Goal: Information Seeking & Learning: Learn about a topic

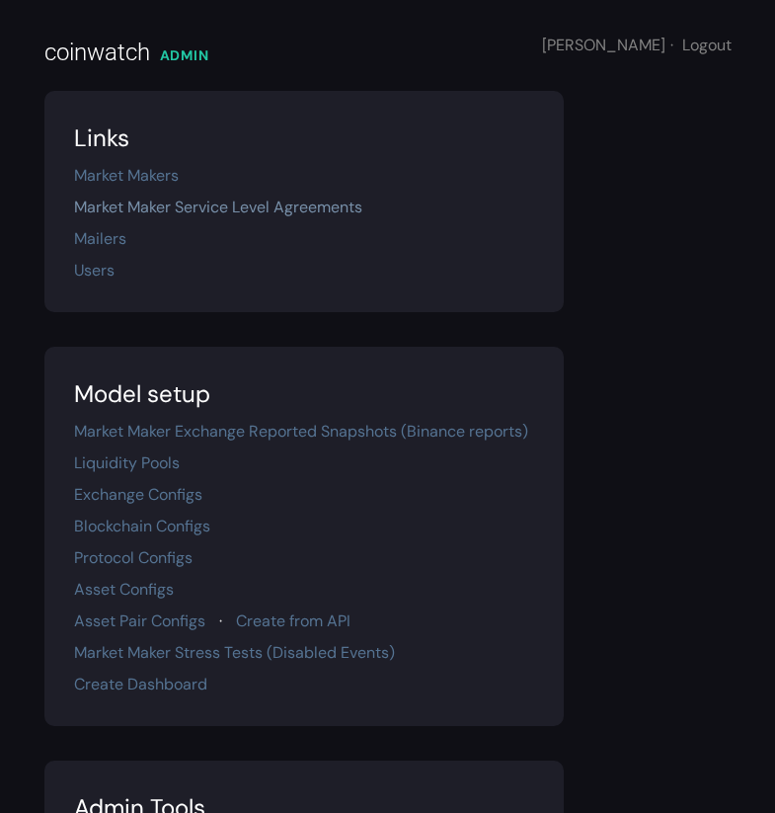
click at [137, 201] on link "Market Maker Service Level Agreements" at bounding box center [218, 207] width 288 height 21
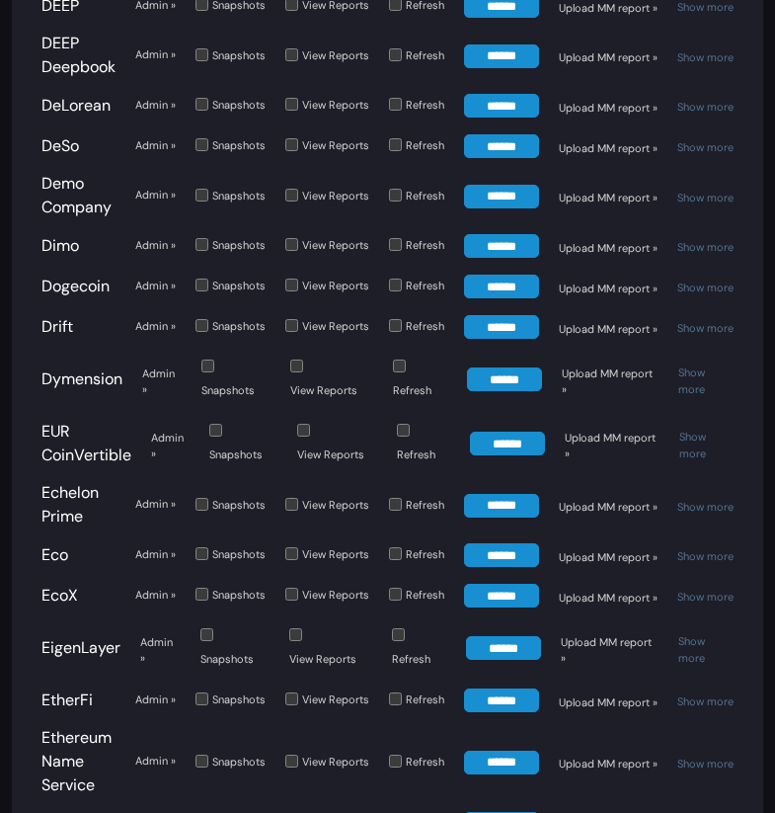
scroll to position [2414, 0]
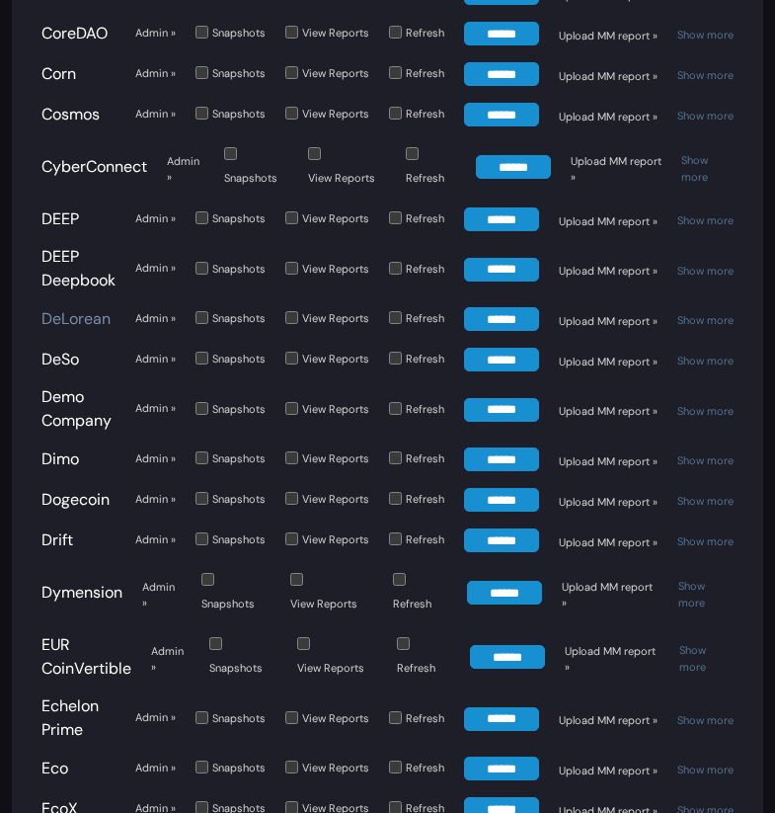
click at [70, 308] on link "DeLorean" at bounding box center [75, 318] width 69 height 21
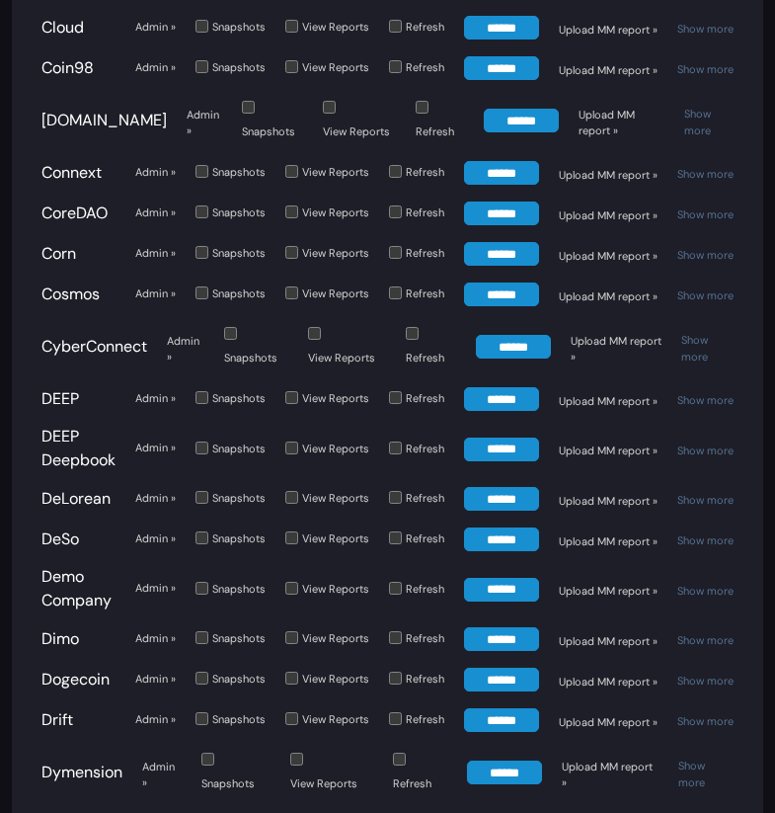
scroll to position [2244, 0]
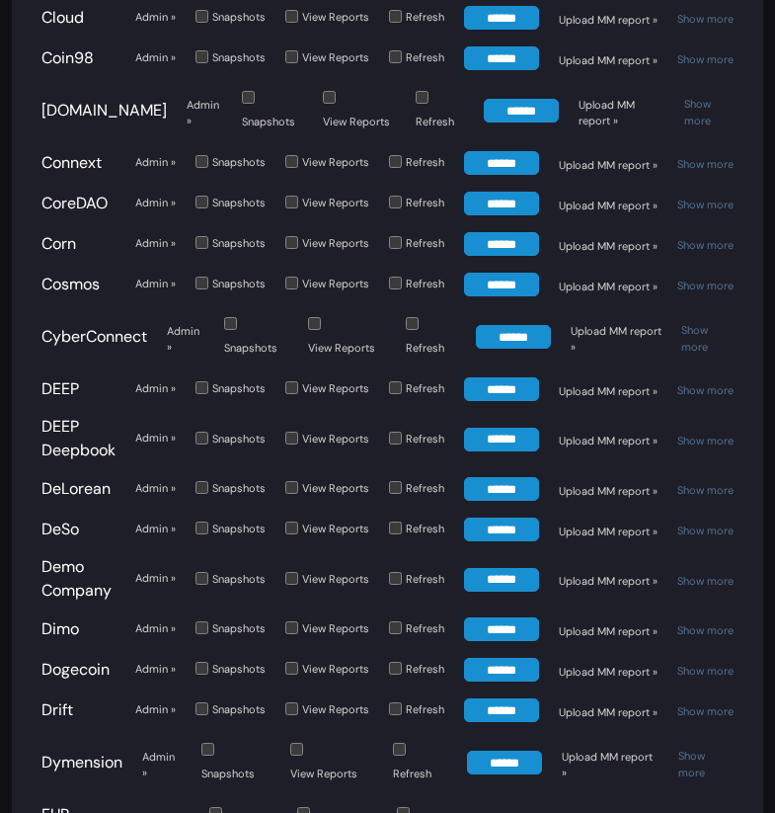
click at [490, 477] on input "******" at bounding box center [501, 489] width 75 height 24
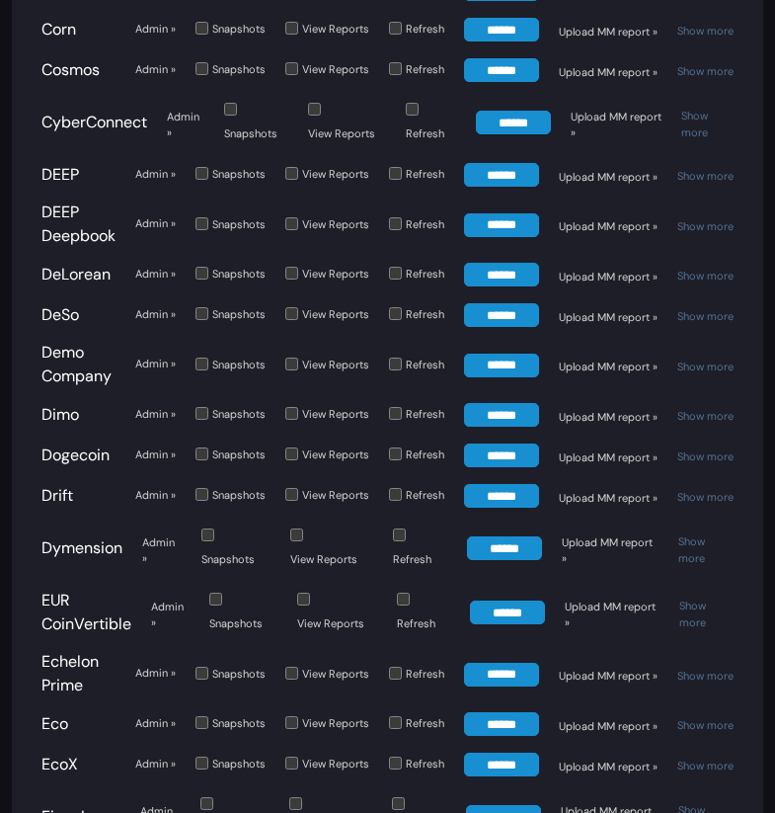
scroll to position [2505, 0]
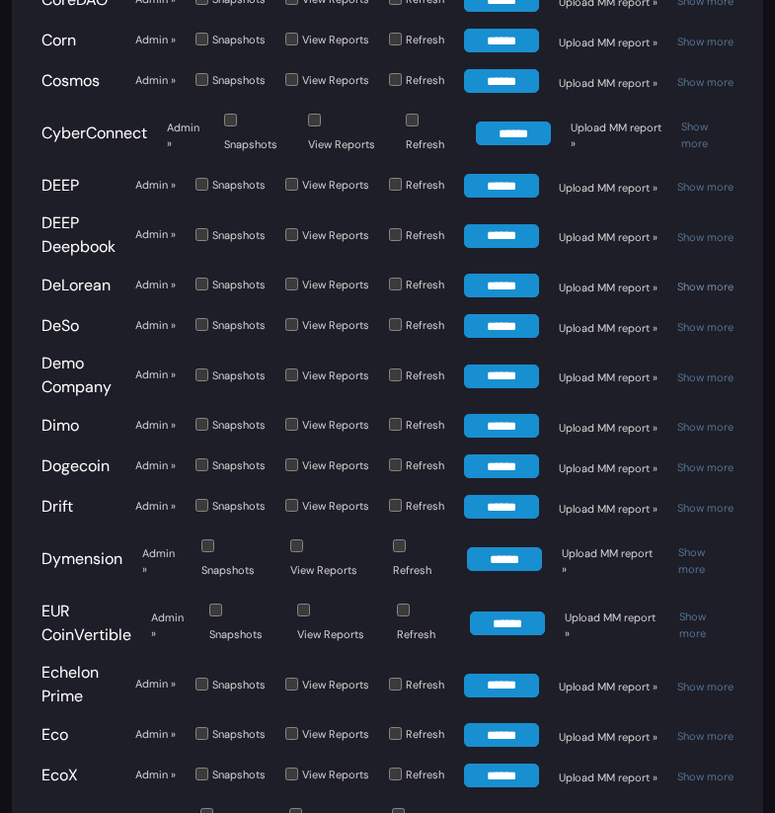
click at [698, 280] on link "Show more" at bounding box center [706, 287] width 56 height 14
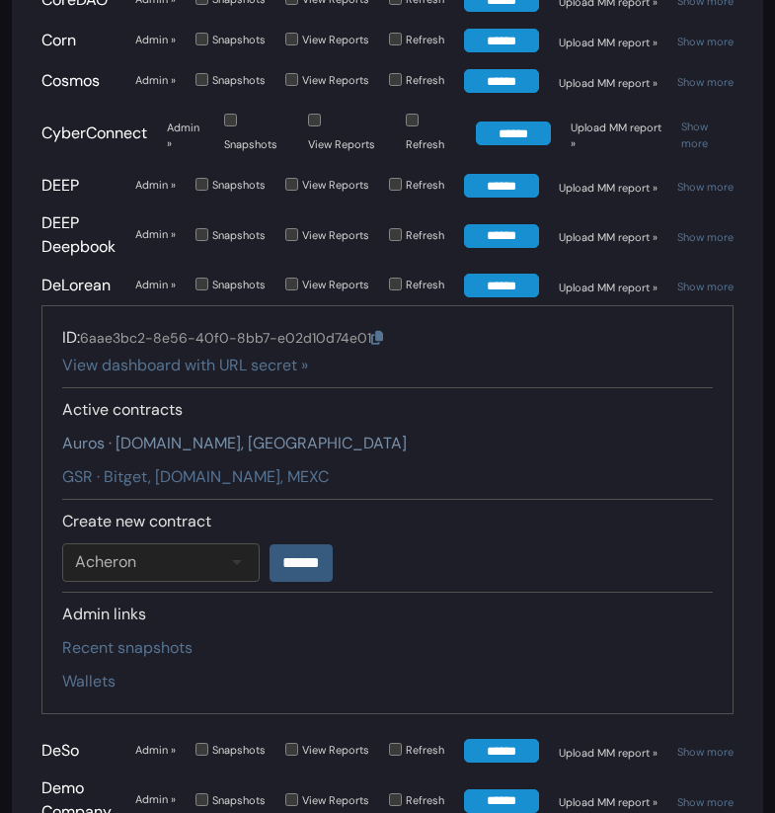
click at [112, 433] on link "Auros · Gate.io, Kucoin" at bounding box center [234, 443] width 345 height 21
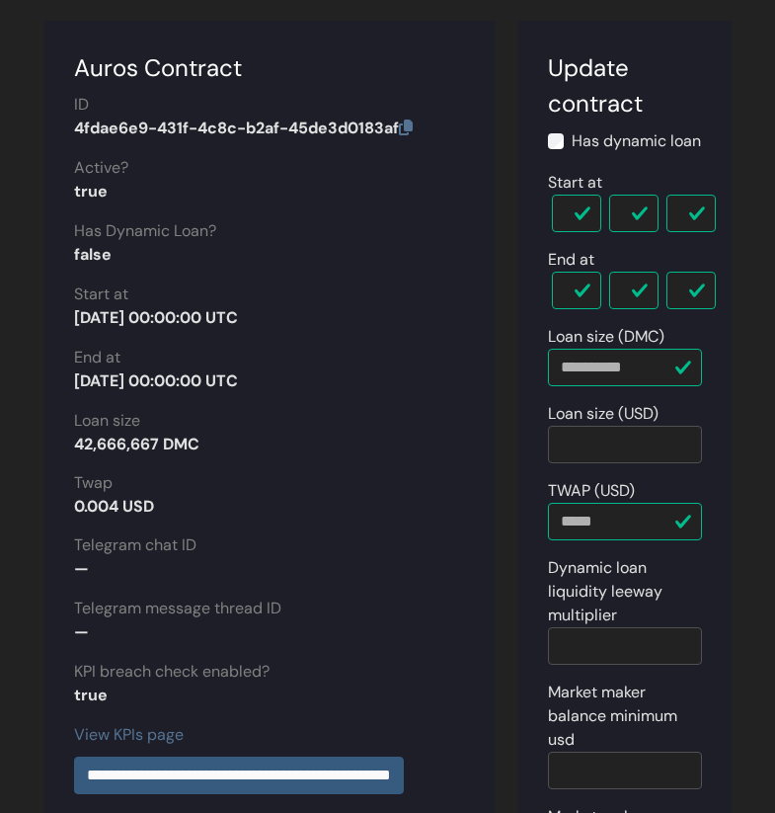
scroll to position [146, 0]
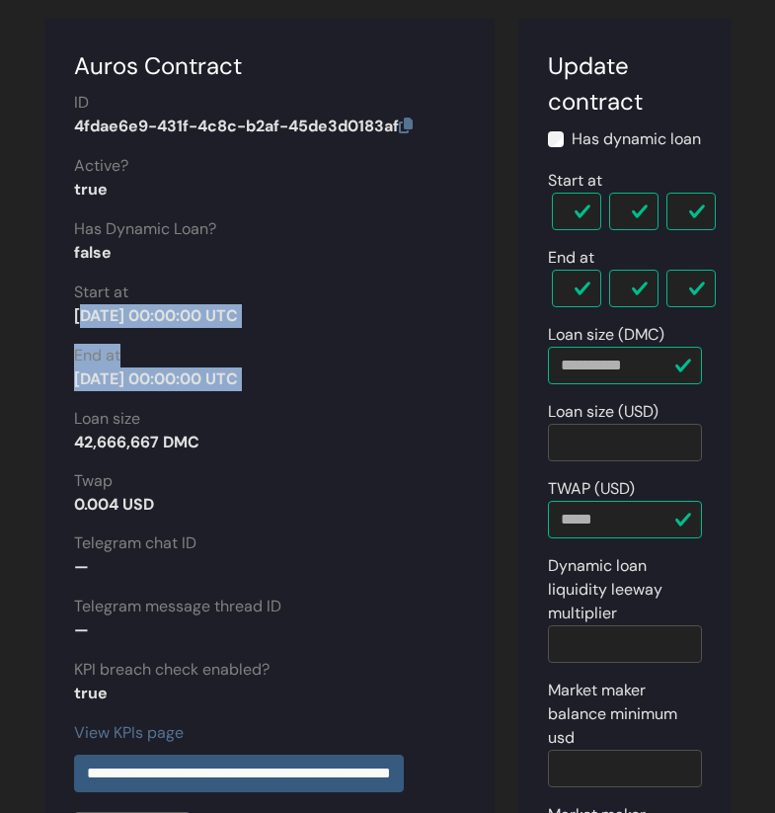
drag, startPoint x: 75, startPoint y: 311, endPoint x: 271, endPoint y: 385, distance: 209.1
click at [271, 393] on section "**********" at bounding box center [269, 602] width 450 height 1167
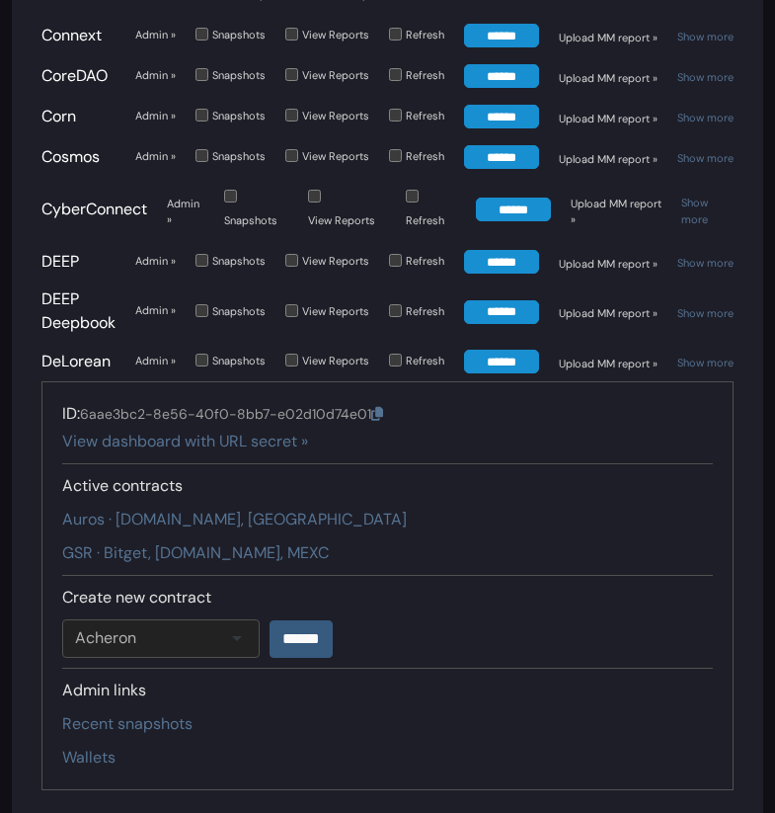
scroll to position [2505, 0]
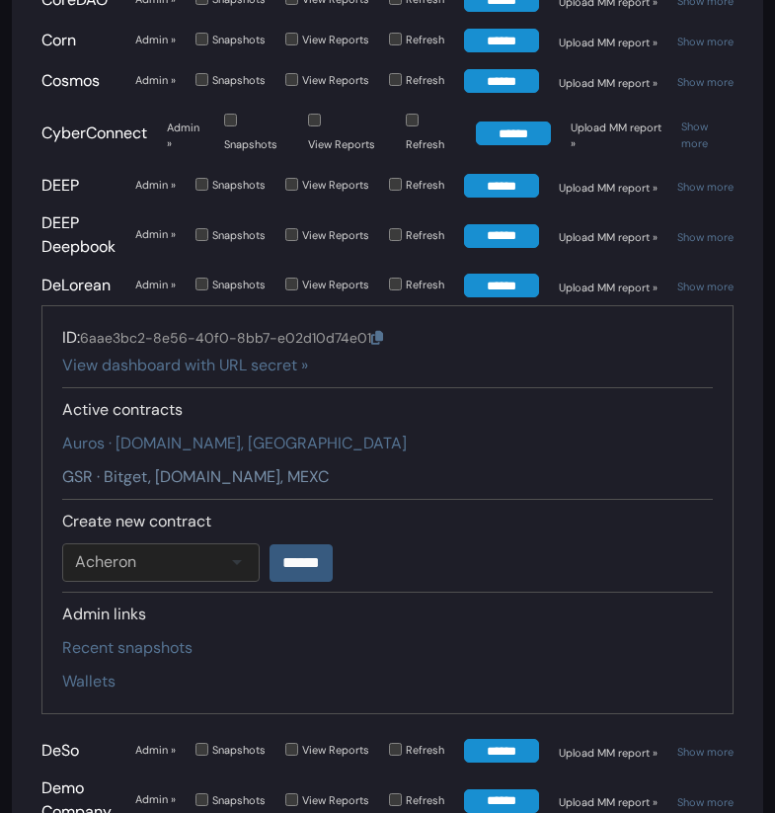
click at [138, 466] on link "GSR · Bitget, [DOMAIN_NAME], MEXC" at bounding box center [195, 476] width 267 height 21
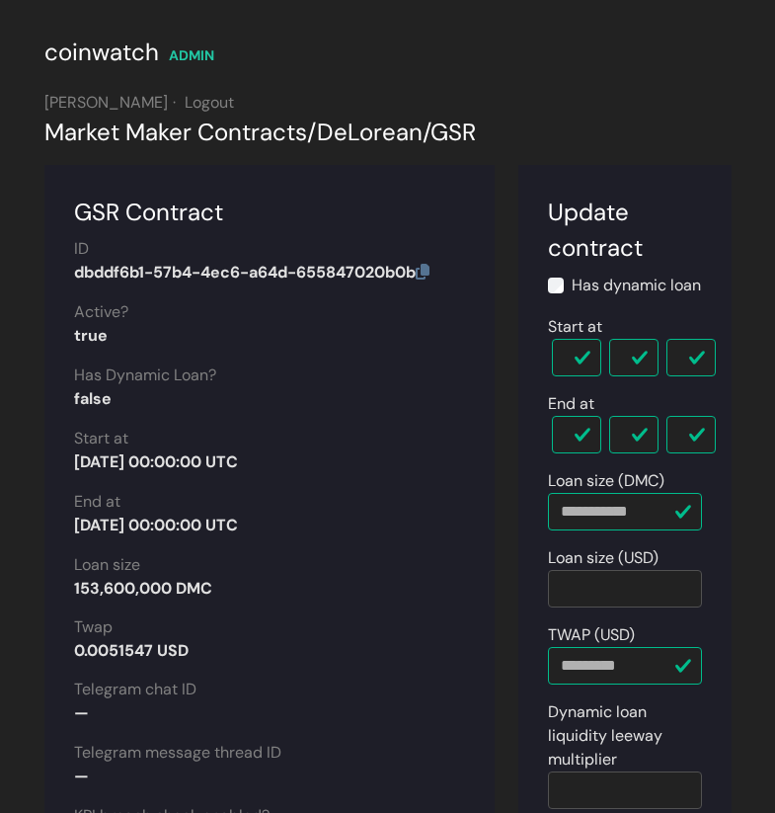
scroll to position [6, 0]
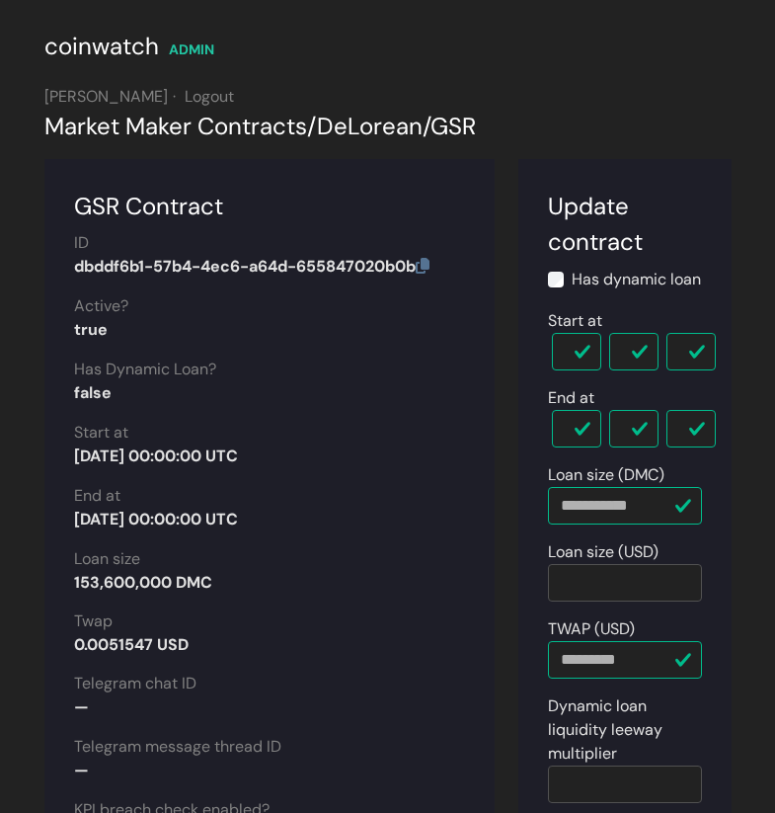
drag, startPoint x: 72, startPoint y: 583, endPoint x: 227, endPoint y: 586, distance: 155.1
click at [227, 586] on section "**********" at bounding box center [269, 774] width 450 height 1230
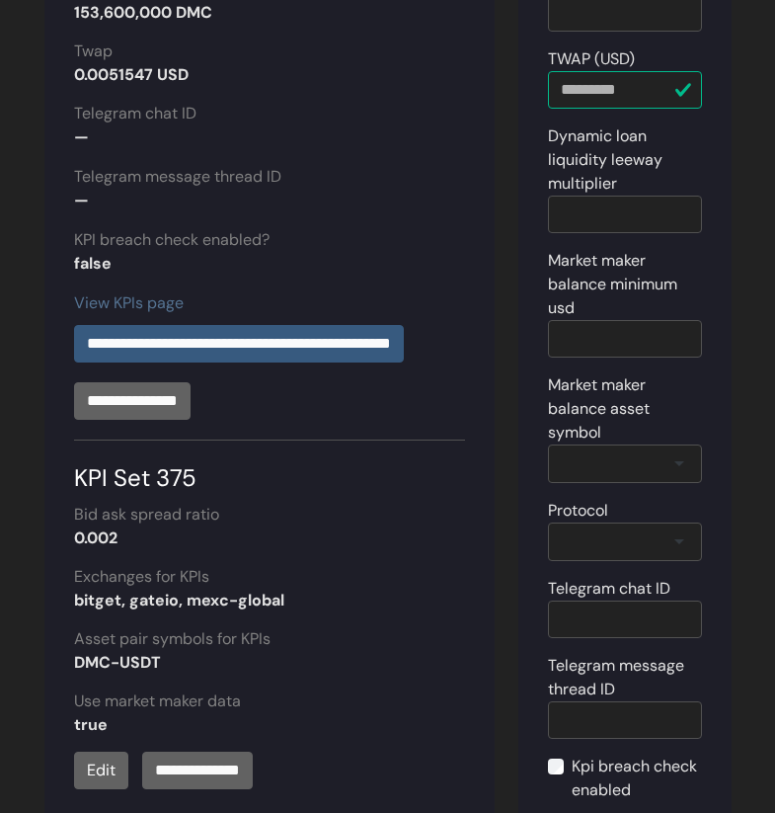
scroll to position [572, 0]
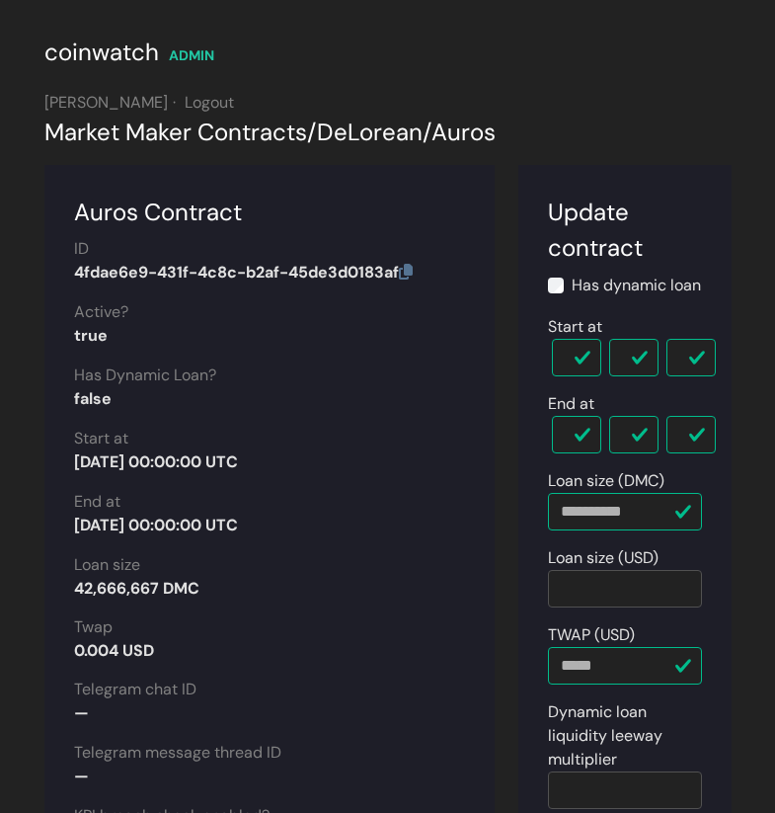
drag, startPoint x: 77, startPoint y: 586, endPoint x: 219, endPoint y: 588, distance: 142.2
click at [219, 588] on div "42,666,667 DMC" at bounding box center [269, 589] width 391 height 24
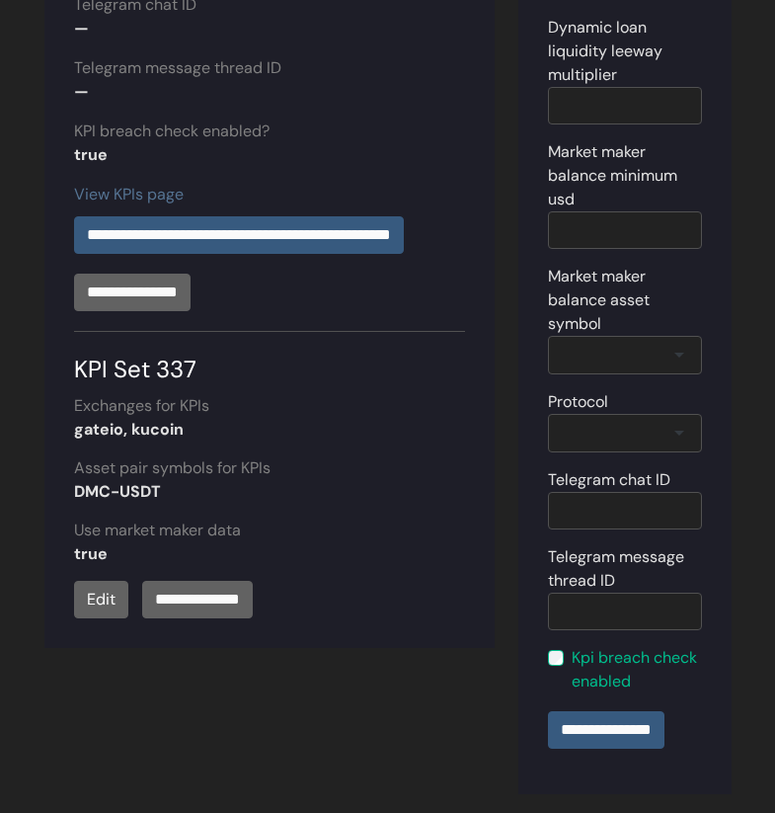
scroll to position [663, 0]
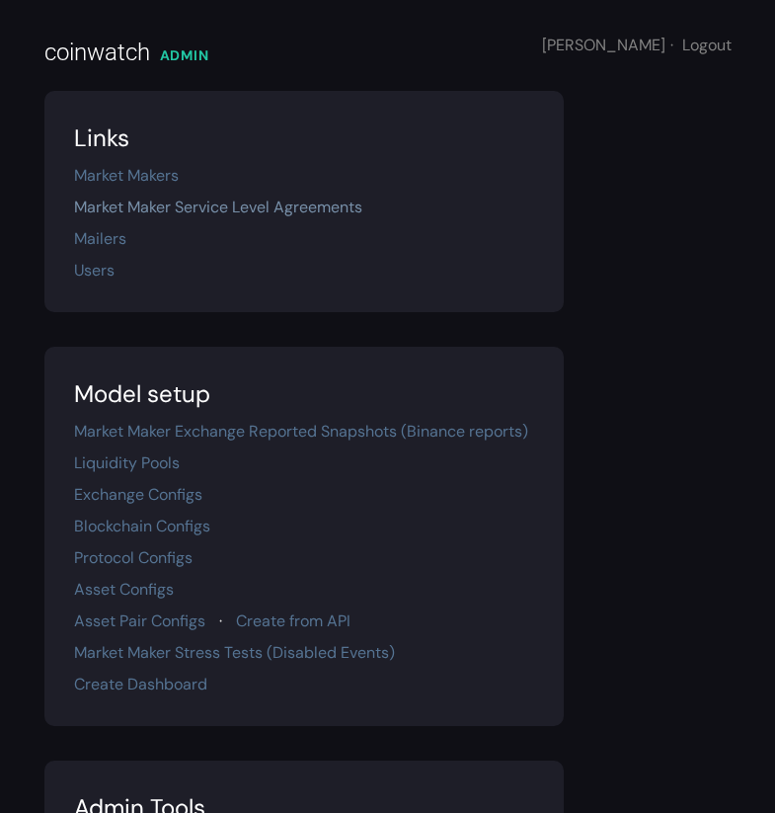
click at [186, 206] on link "Market Maker Service Level Agreements" at bounding box center [218, 207] width 288 height 21
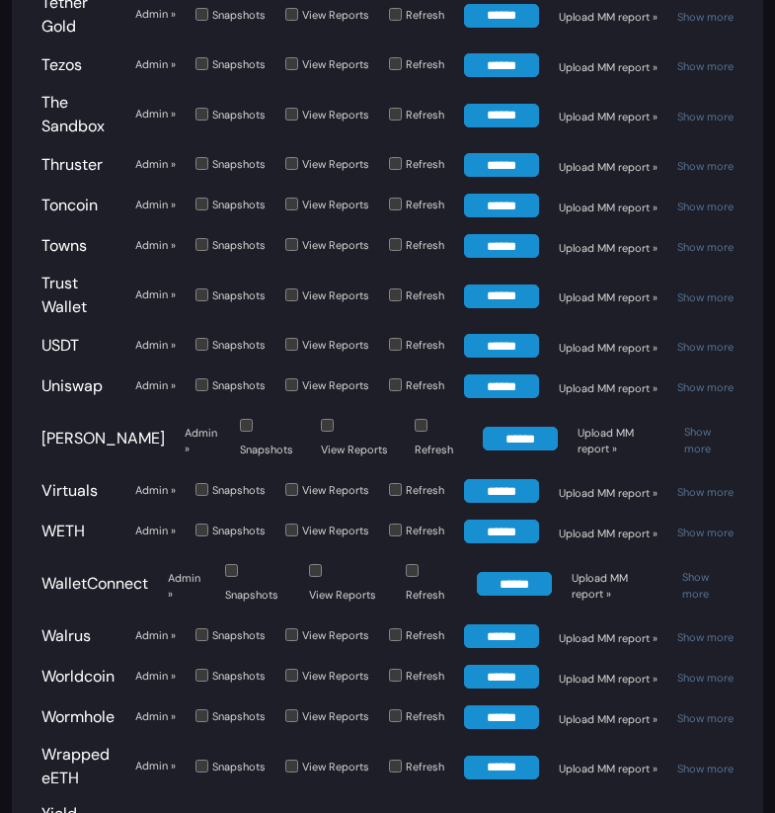
scroll to position [8200, 0]
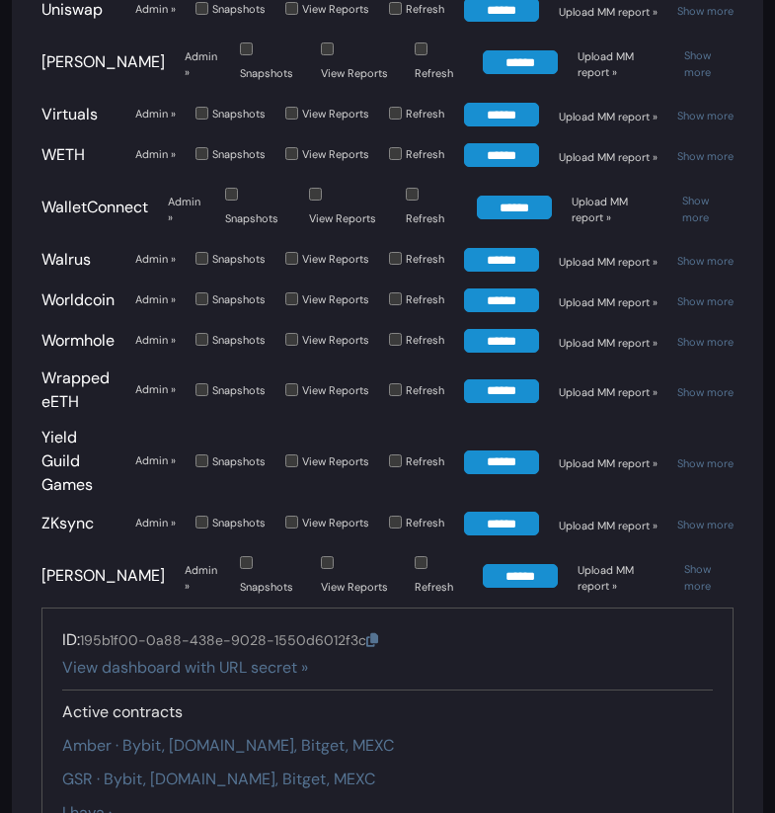
scroll to position [8583, 0]
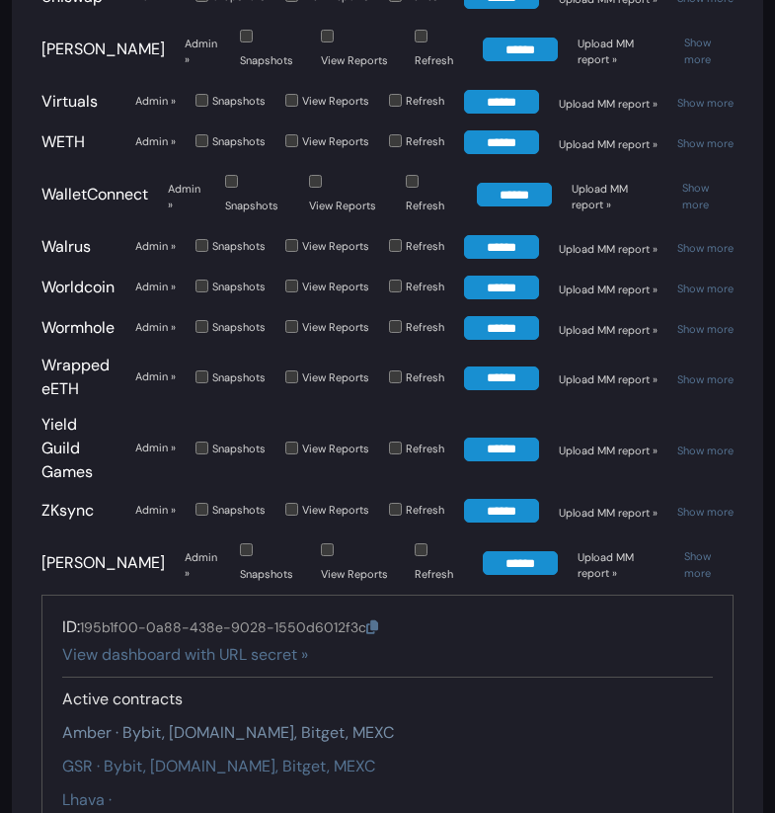
click at [259, 722] on link "Amber · Bybit, Gate.io, Bitget, MEXC" at bounding box center [228, 732] width 332 height 21
click at [225, 756] on link "GSR · Bybit, Gate.io, Bitget, MEXC" at bounding box center [218, 766] width 313 height 21
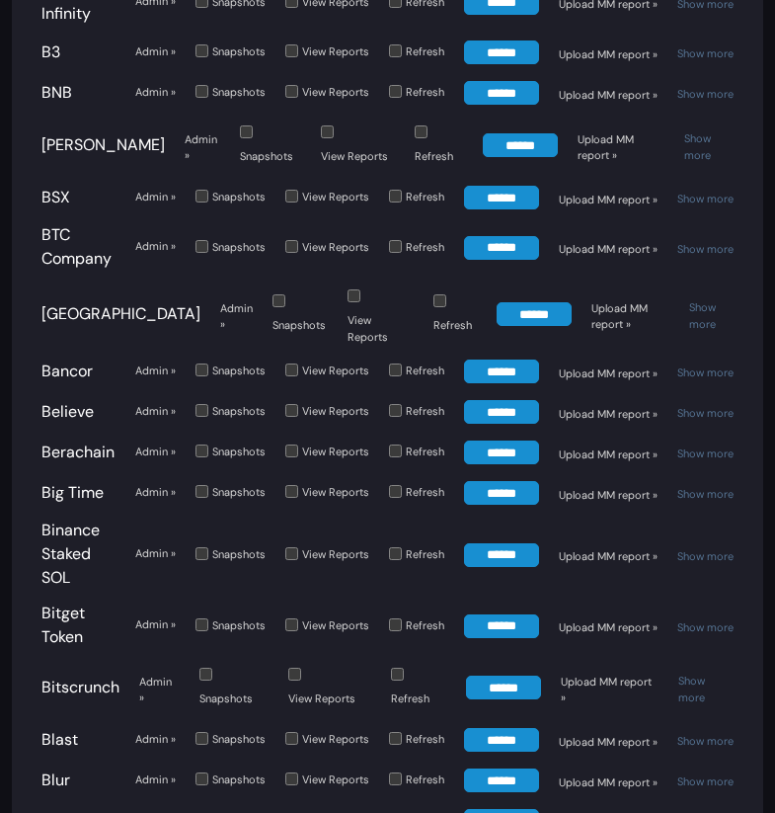
scroll to position [1159, 0]
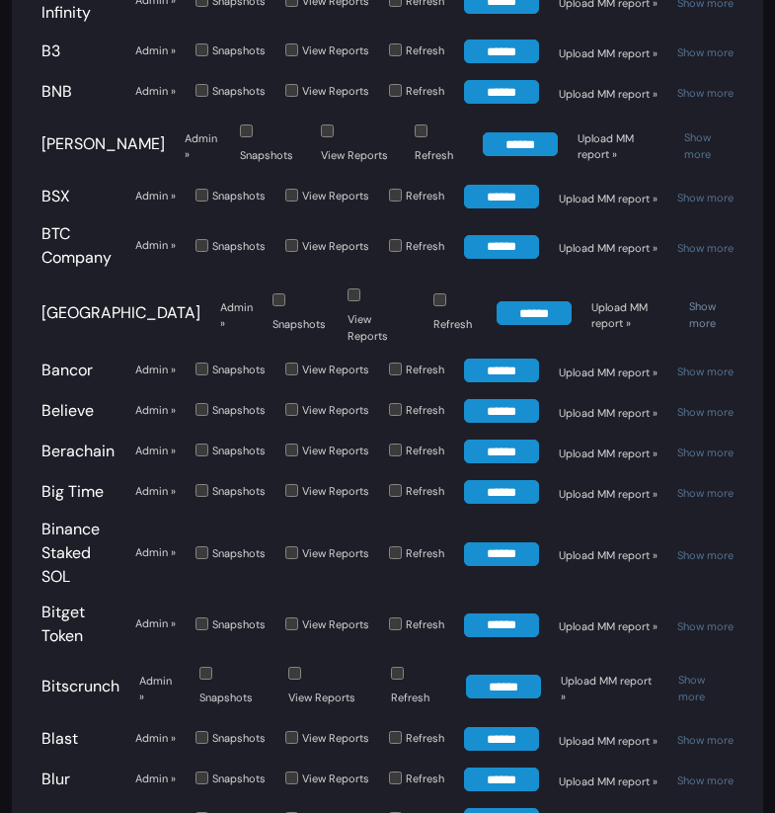
click at [715, 299] on link "Show more" at bounding box center [702, 314] width 27 height 31
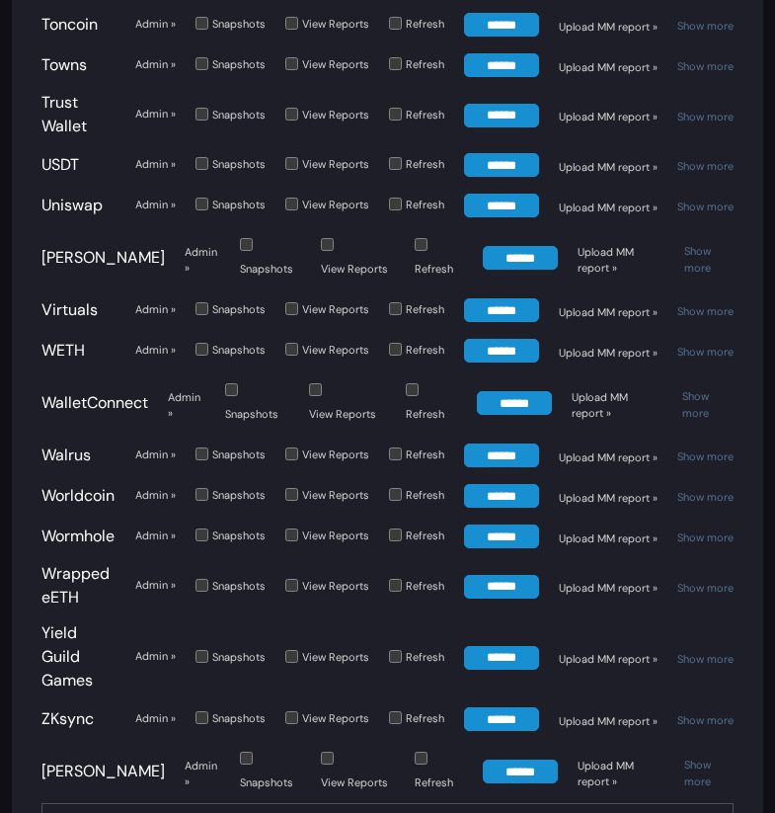
scroll to position [8911, 0]
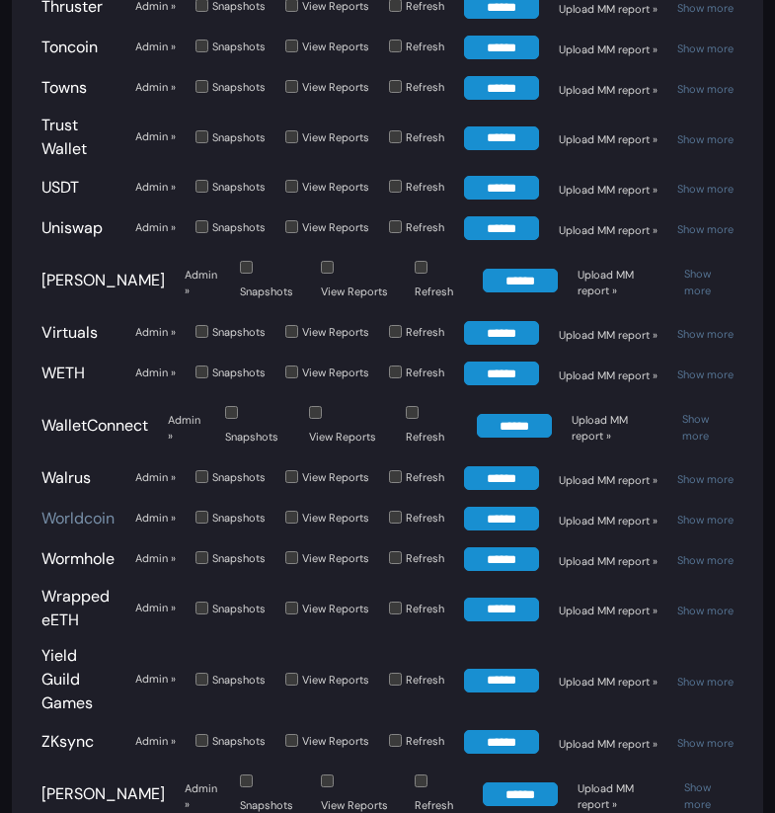
click at [93, 508] on link "Worldcoin" at bounding box center [77, 518] width 73 height 21
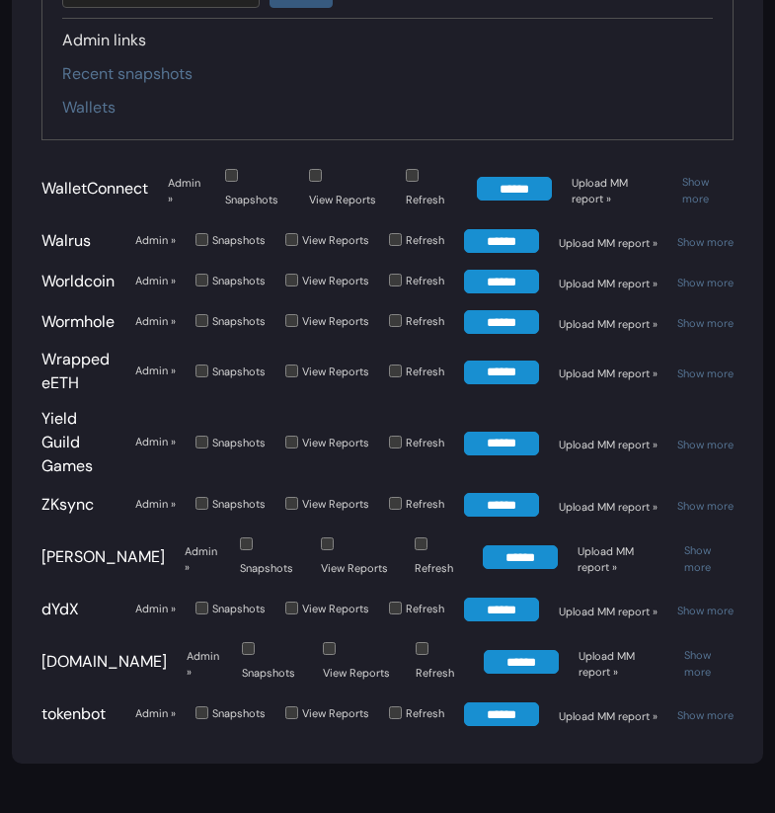
scroll to position [8200, 0]
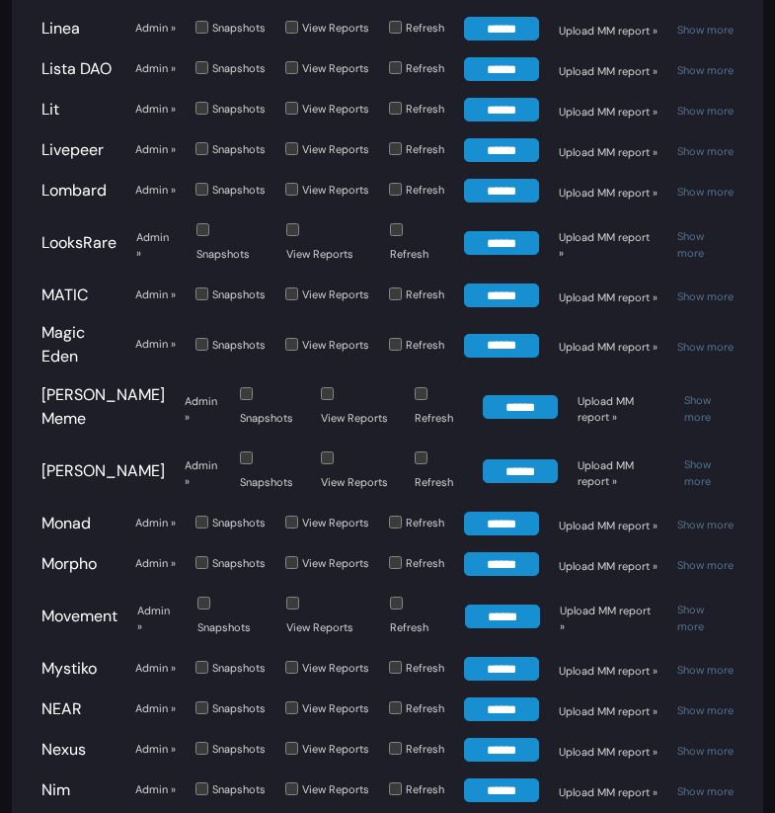
scroll to position [4718, 0]
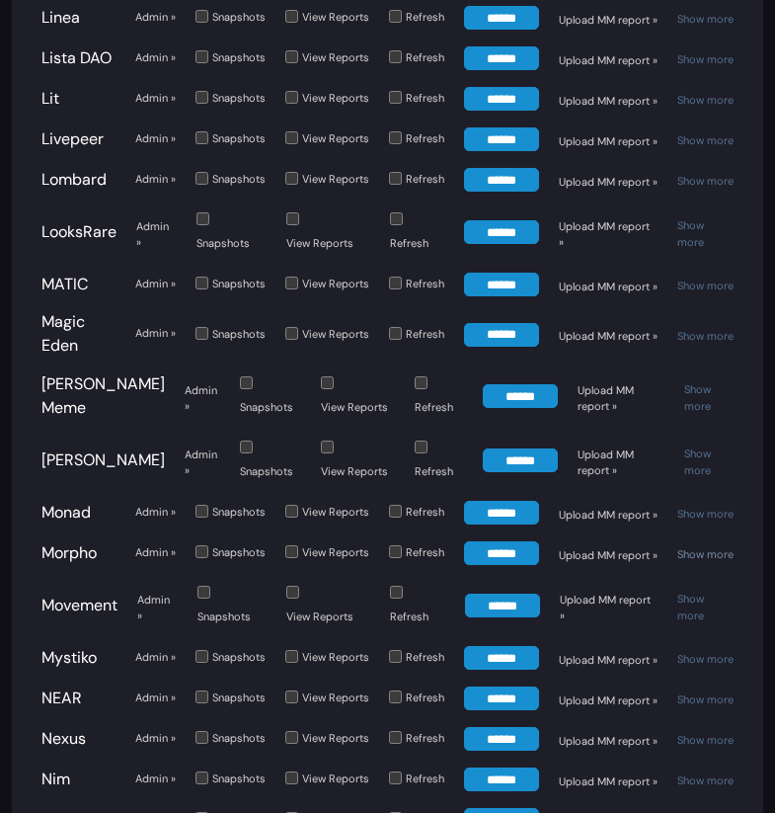
click at [708, 547] on link "Show more" at bounding box center [706, 554] width 56 height 14
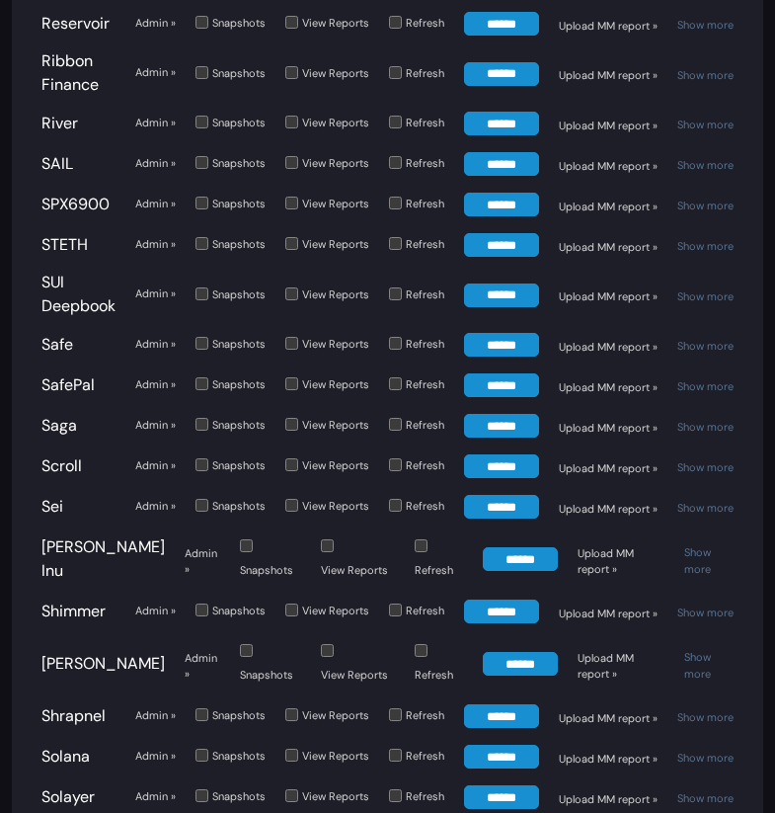
scroll to position [7420, 0]
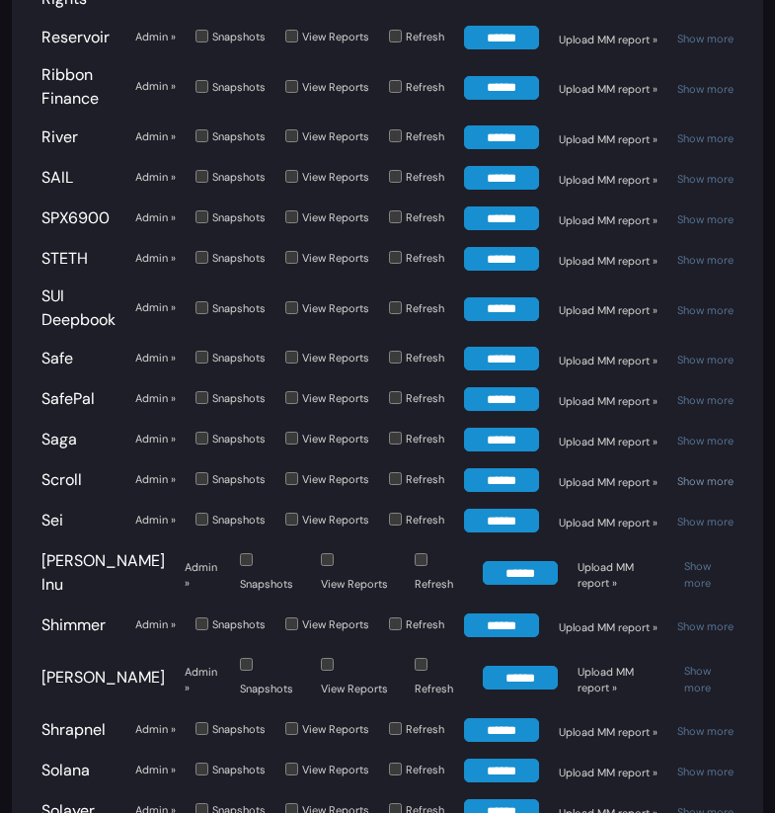
click at [707, 474] on link "Show more" at bounding box center [706, 481] width 56 height 14
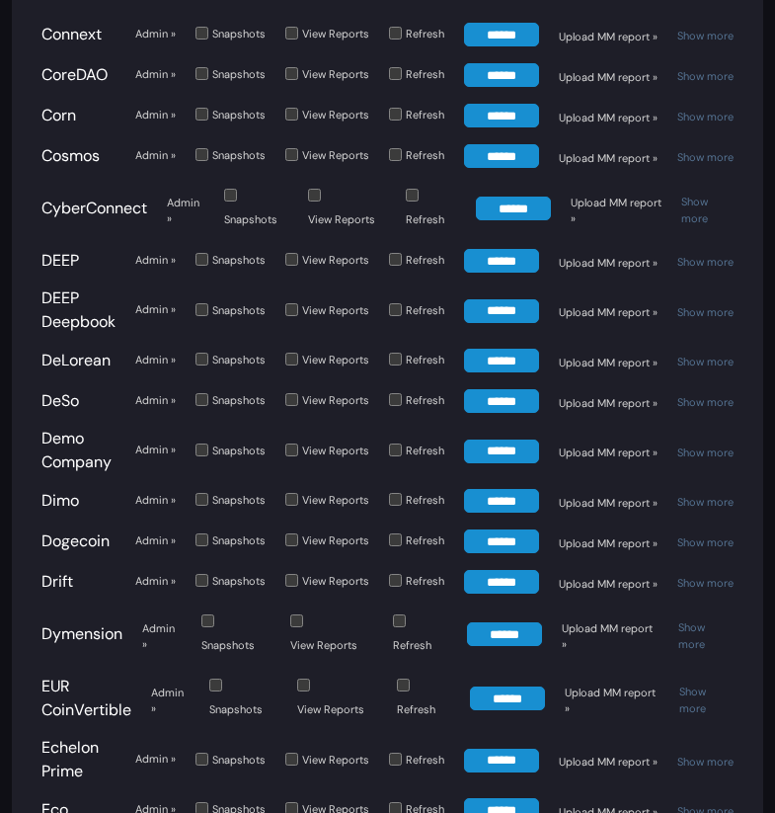
scroll to position [2406, 0]
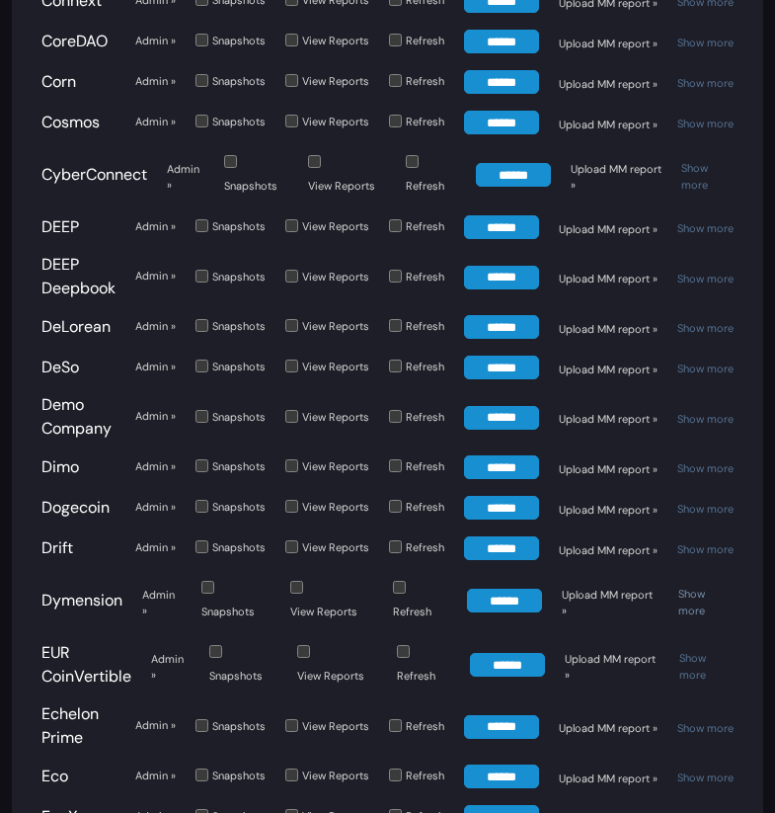
click at [694, 587] on link "Show more" at bounding box center [692, 602] width 27 height 31
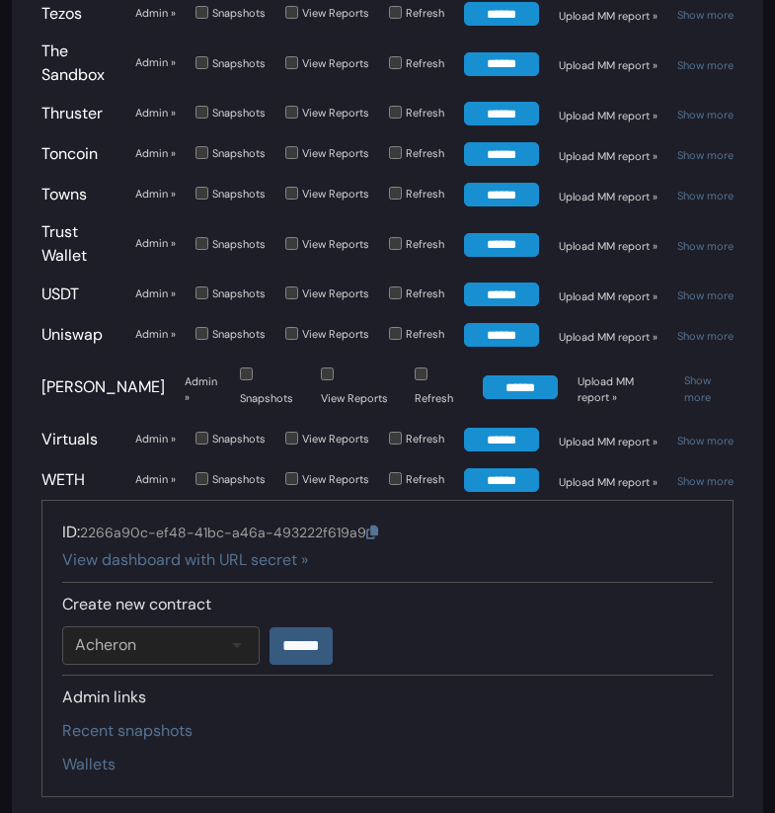
scroll to position [10415, 0]
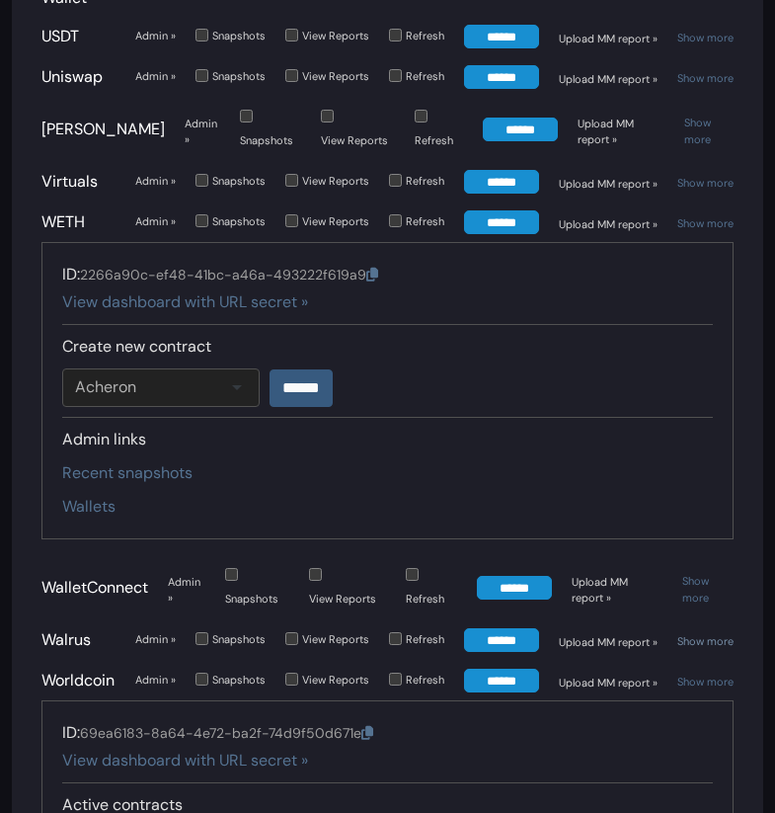
click at [706, 634] on link "Show more" at bounding box center [706, 641] width 56 height 14
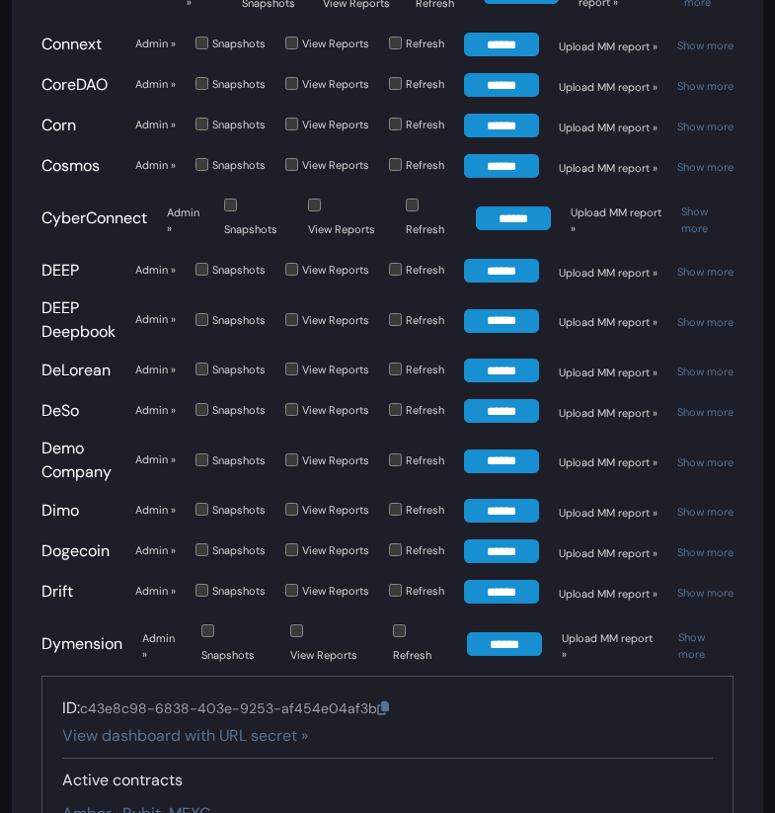
scroll to position [2343, 0]
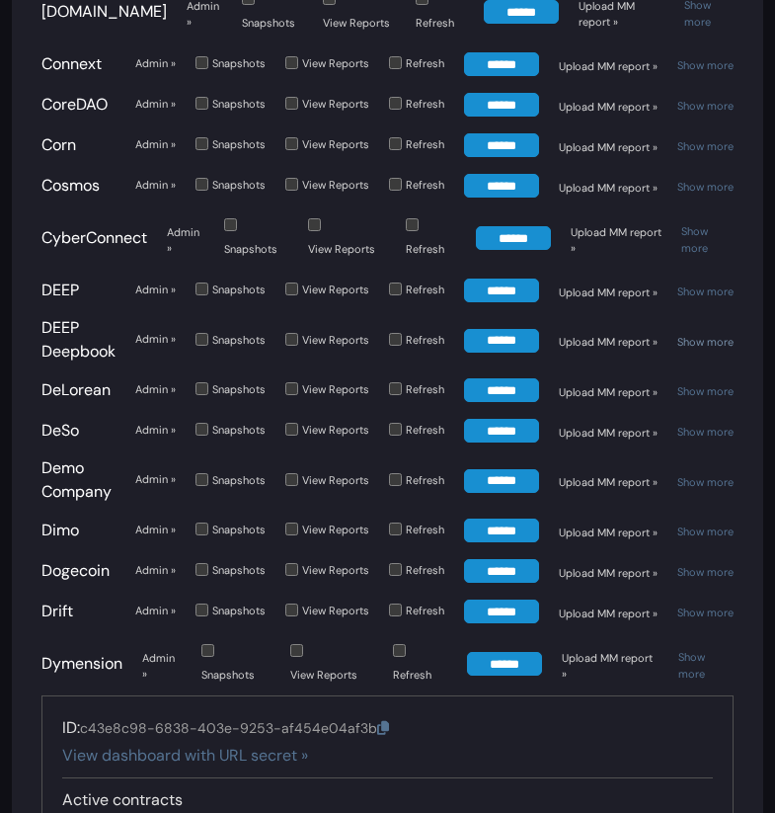
click at [705, 335] on link "Show more" at bounding box center [706, 342] width 56 height 14
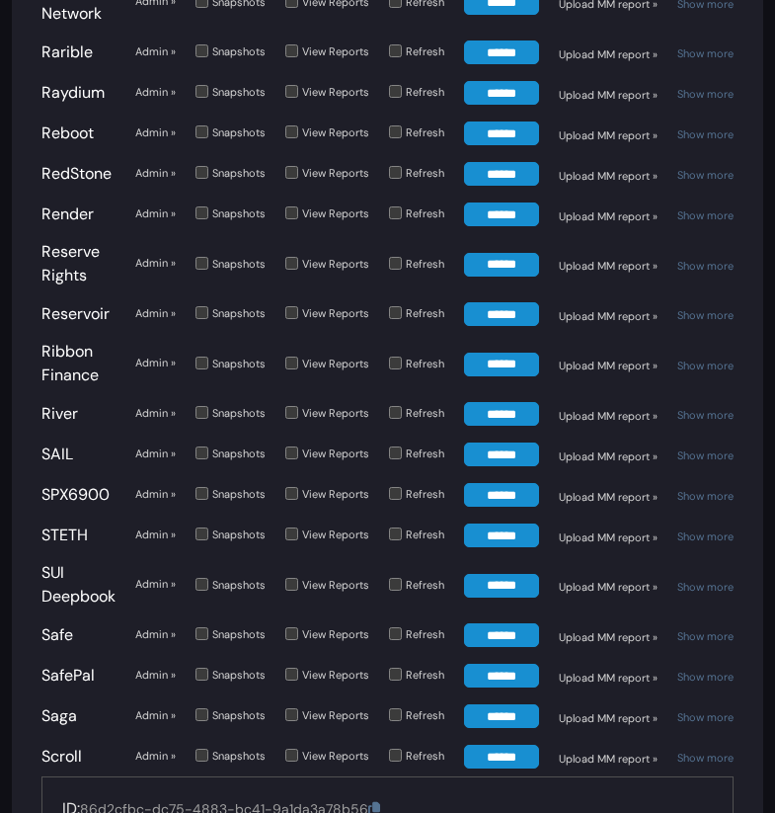
scroll to position [8363, 0]
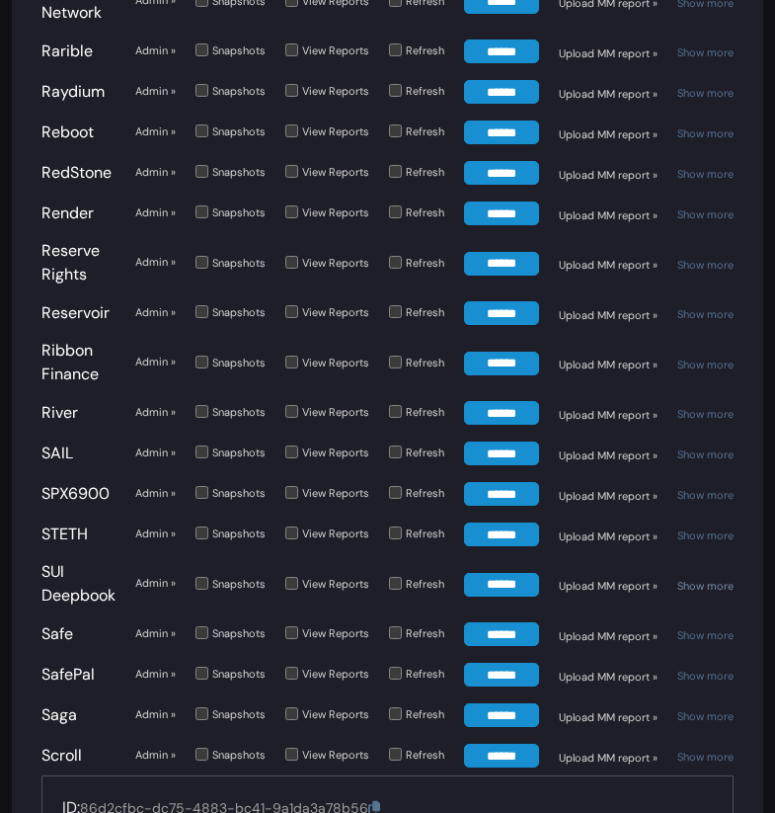
click at [712, 579] on link "Show more" at bounding box center [706, 586] width 56 height 14
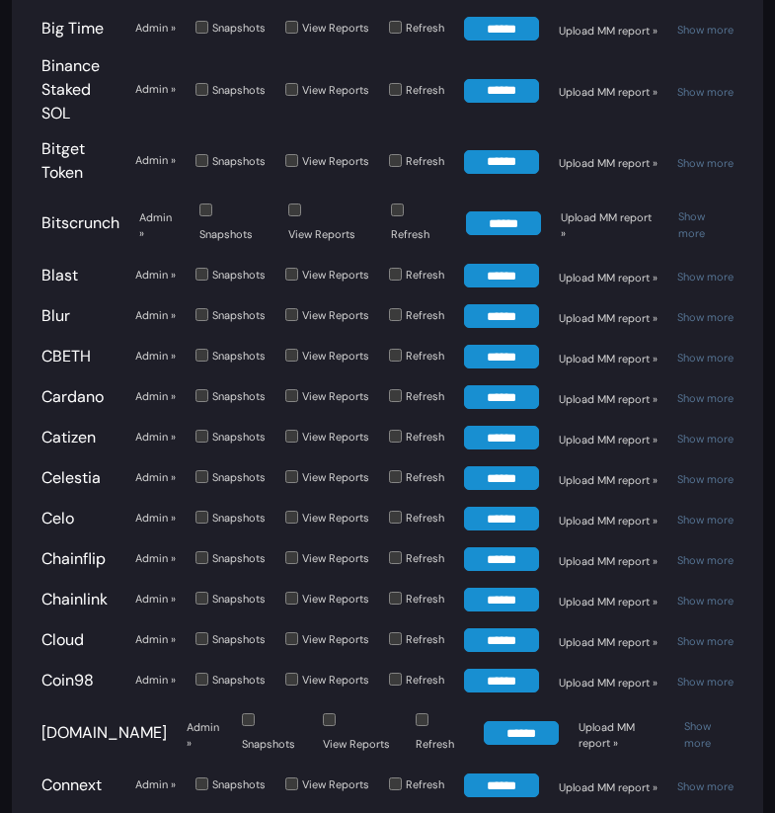
scroll to position [1688, 0]
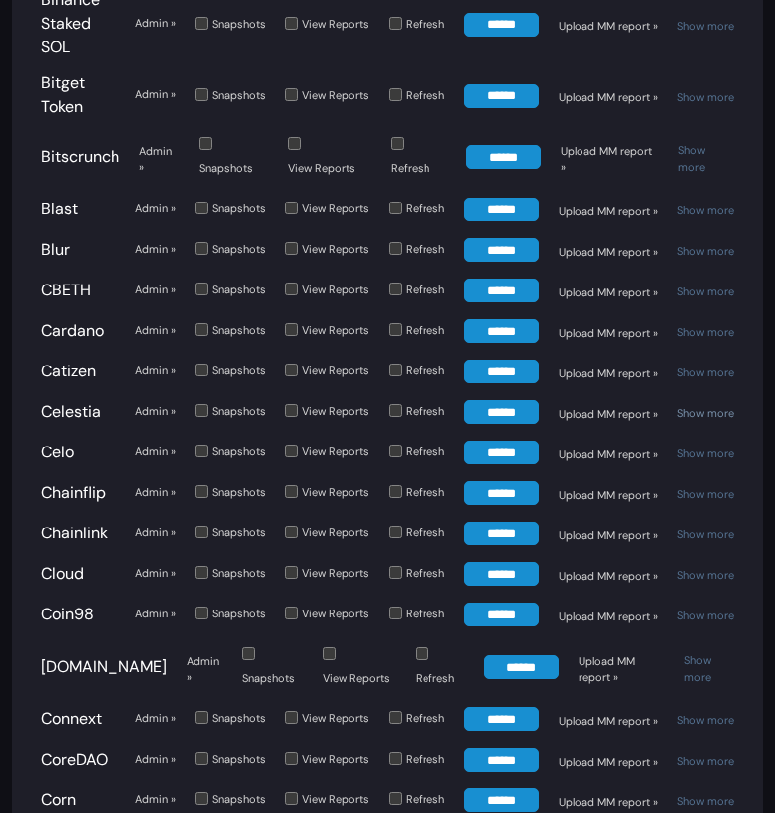
click at [722, 406] on link "Show more" at bounding box center [706, 413] width 56 height 14
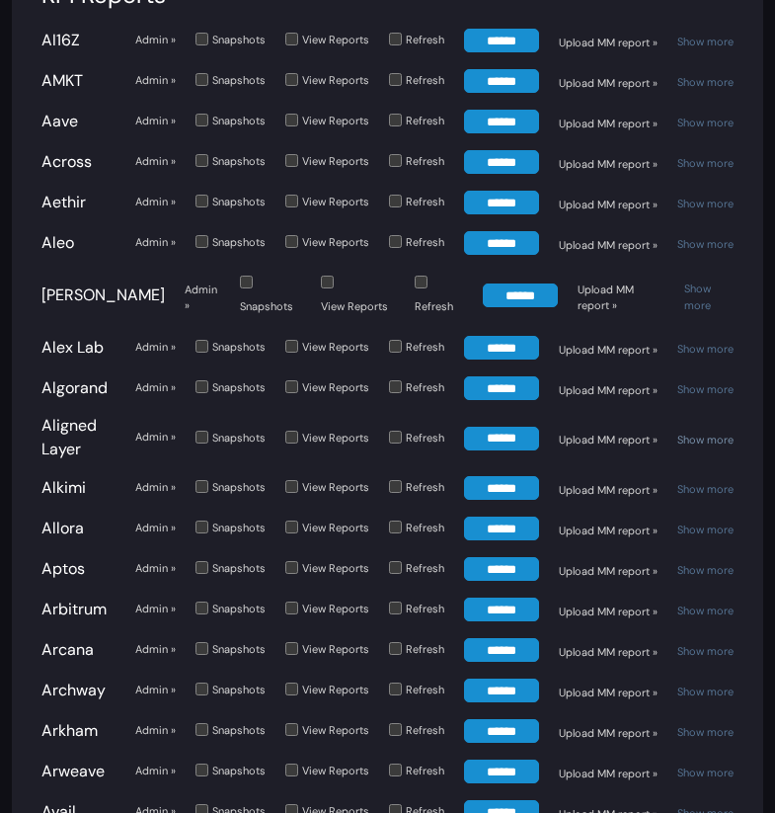
scroll to position [201, 0]
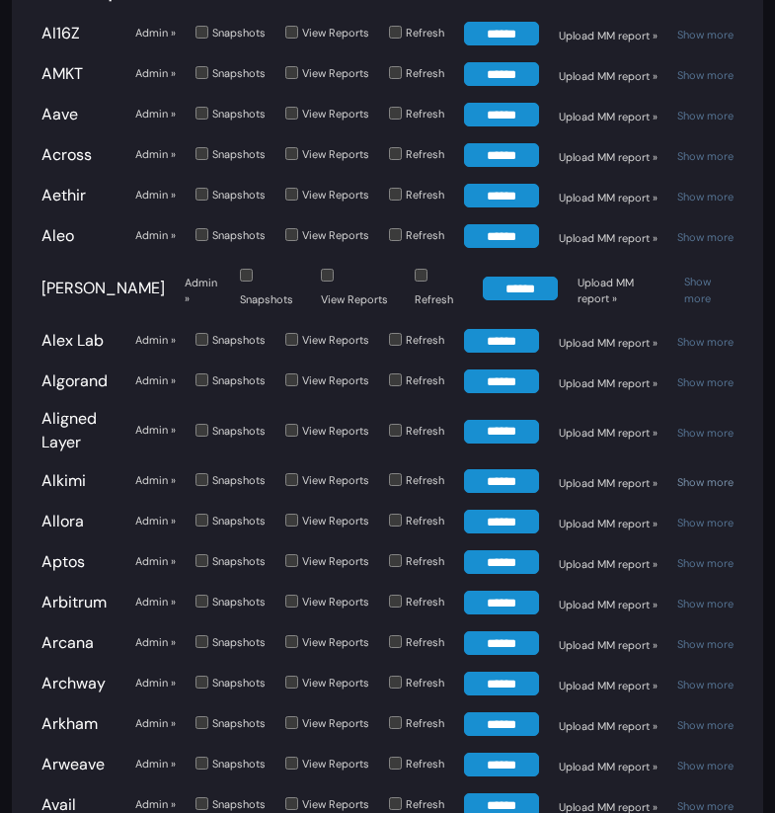
click at [719, 475] on link "Show more" at bounding box center [706, 482] width 56 height 14
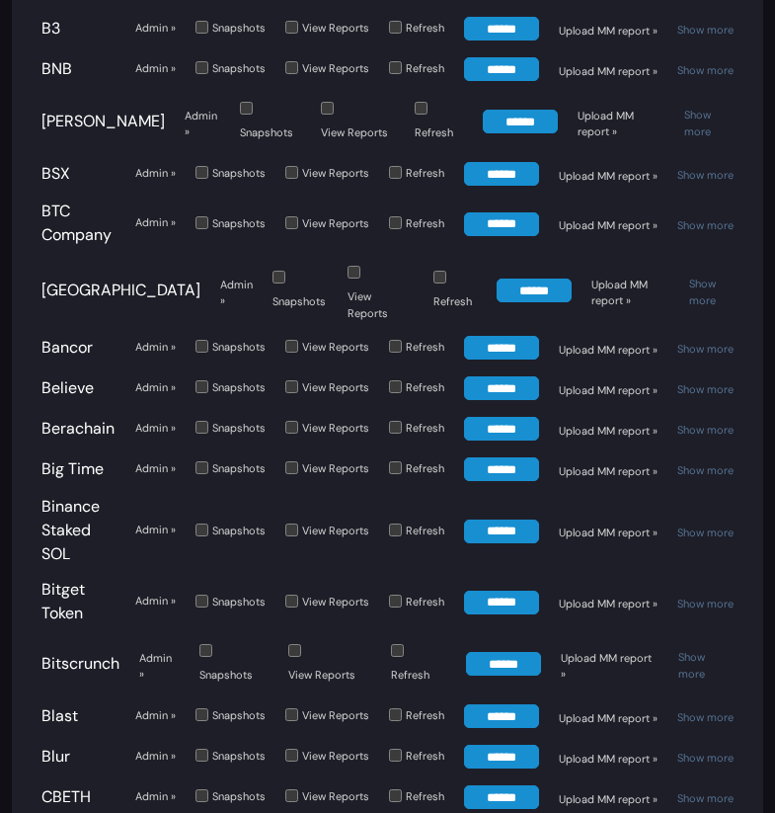
scroll to position [1631, 0]
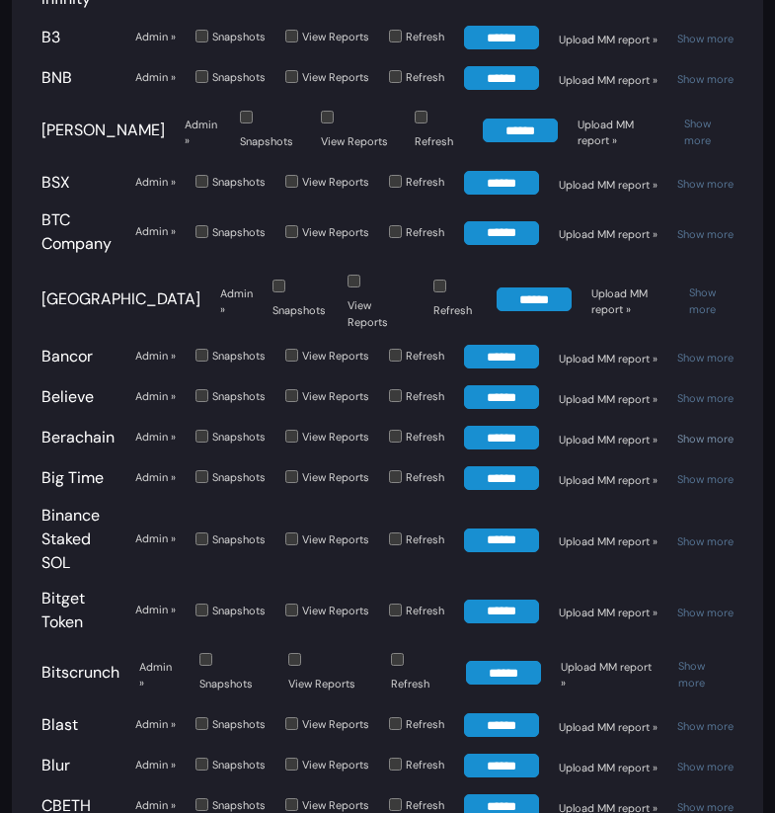
click at [726, 432] on link "Show more" at bounding box center [706, 439] width 56 height 14
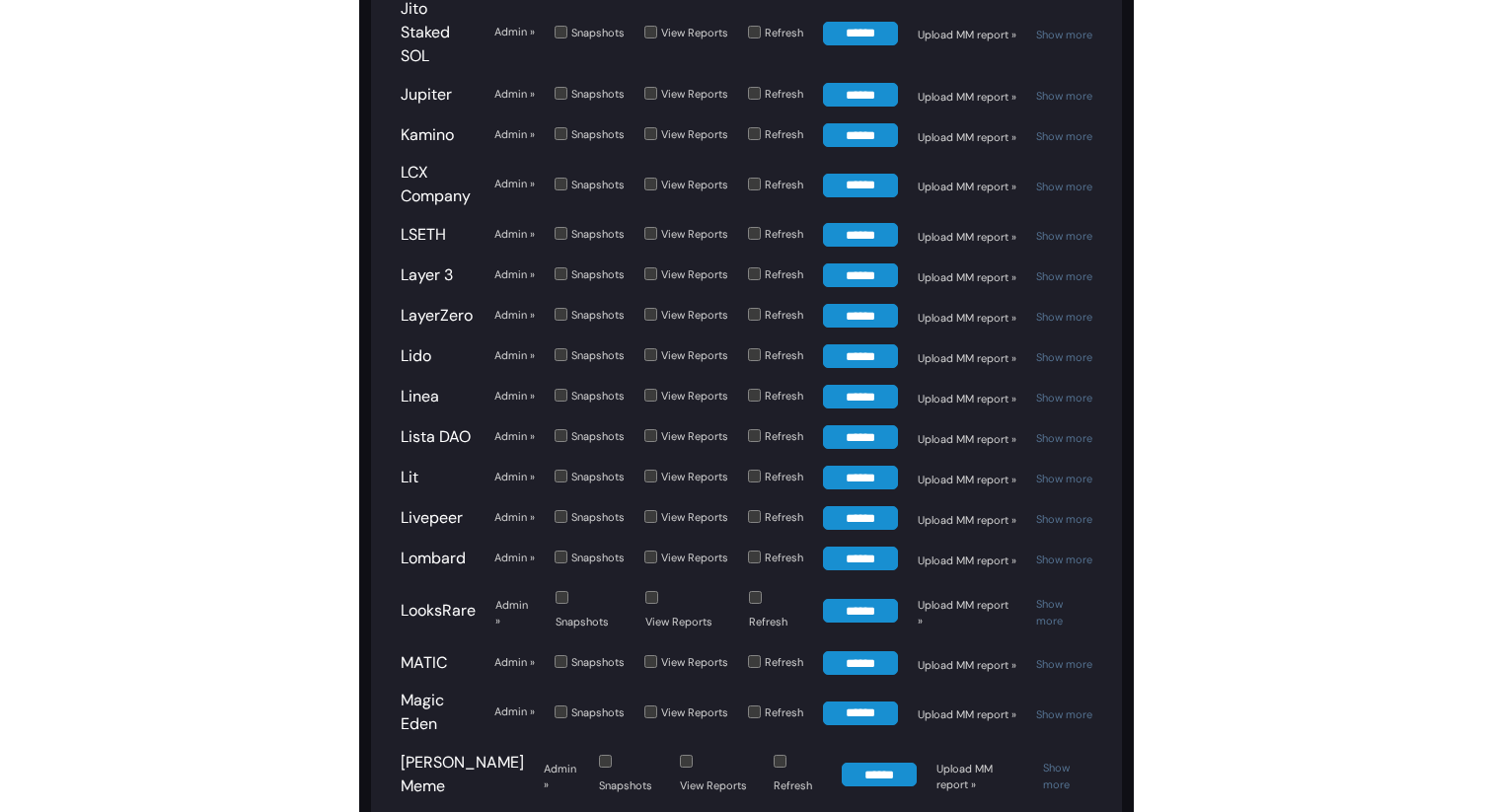
scroll to position [7337, 0]
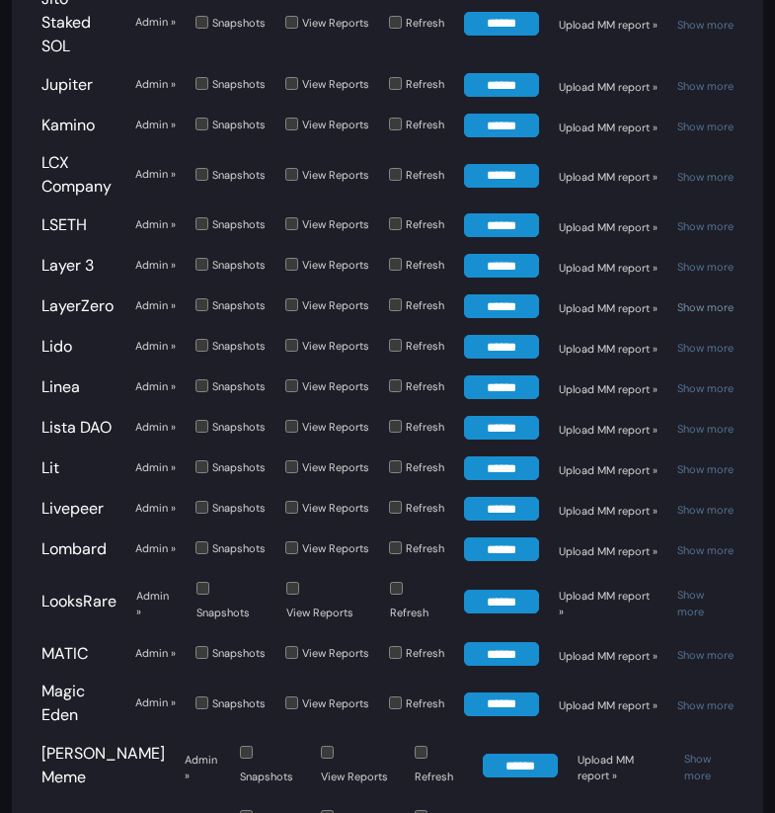
click at [706, 300] on link "Show more" at bounding box center [706, 307] width 56 height 14
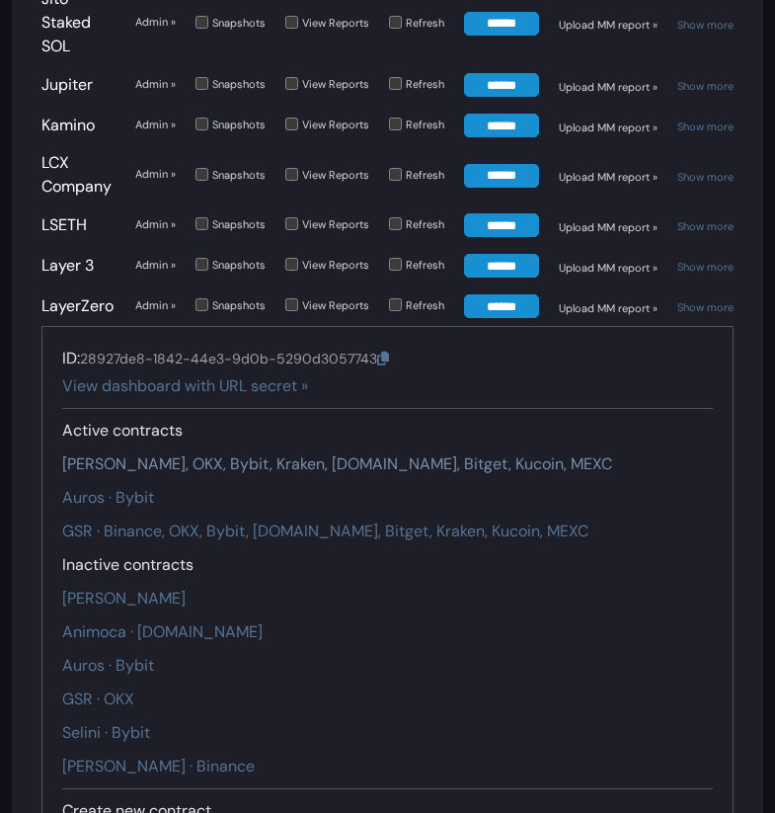
click at [231, 453] on link "Amber · Binance, OKX, Bybit, Kraken, Gate.io, Bitget, Kucoin, MEXC" at bounding box center [337, 463] width 550 height 21
click at [236, 521] on link "GSR · Binance, OKX, Bybit, Gate.io, Bitget, Kraken, Kucoin, MEXC" at bounding box center [325, 531] width 526 height 21
click at [73, 295] on link "LayerZero" at bounding box center [77, 305] width 72 height 21
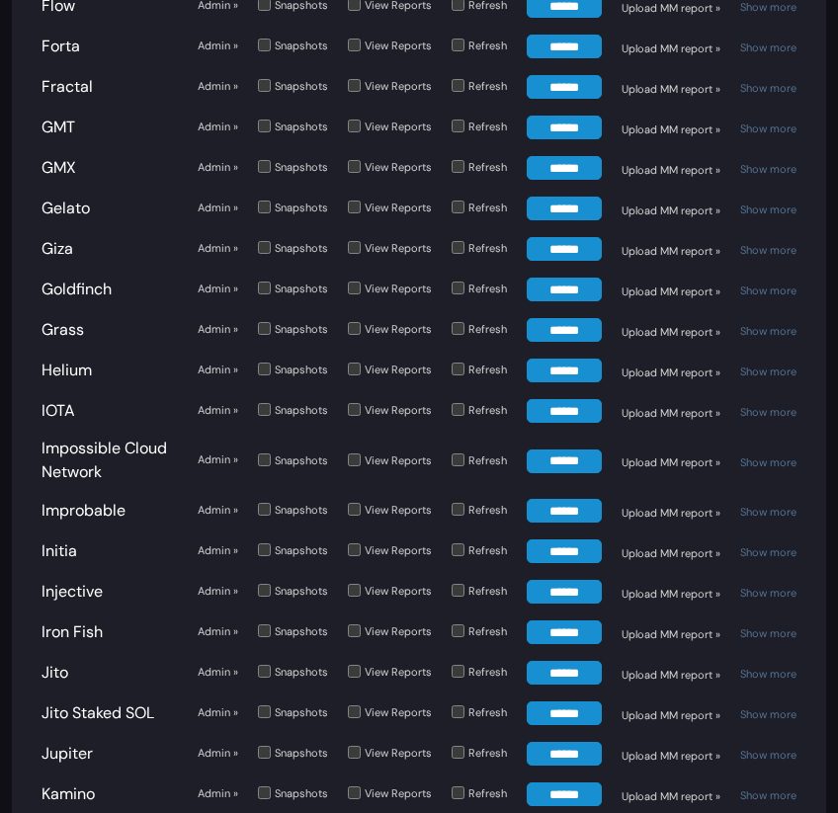
scroll to position [6125, 0]
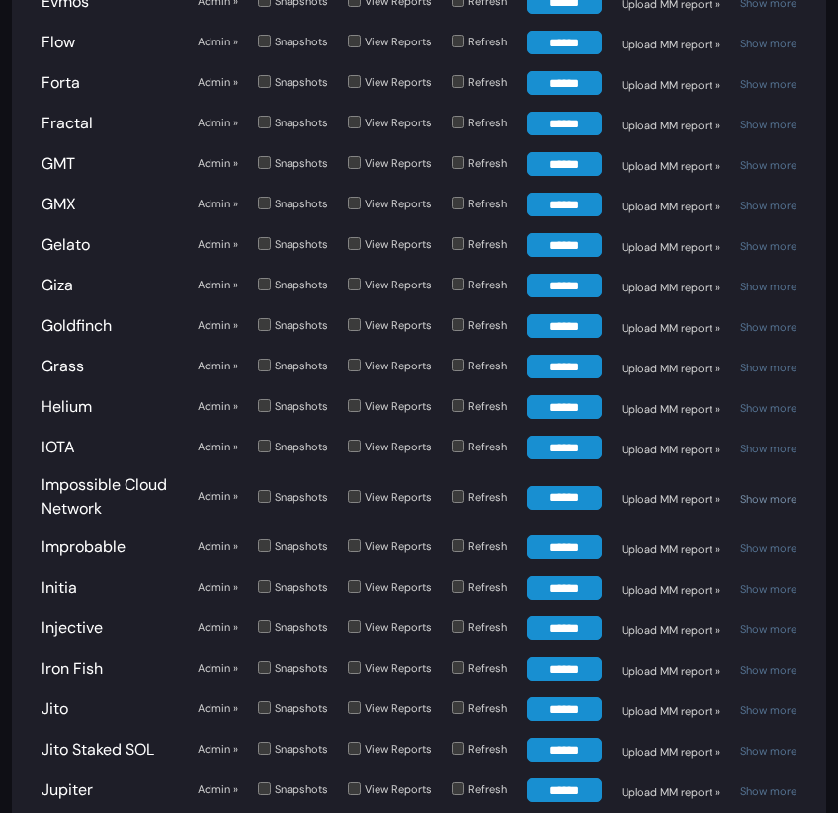
click at [768, 492] on link "Show more" at bounding box center [768, 499] width 56 height 14
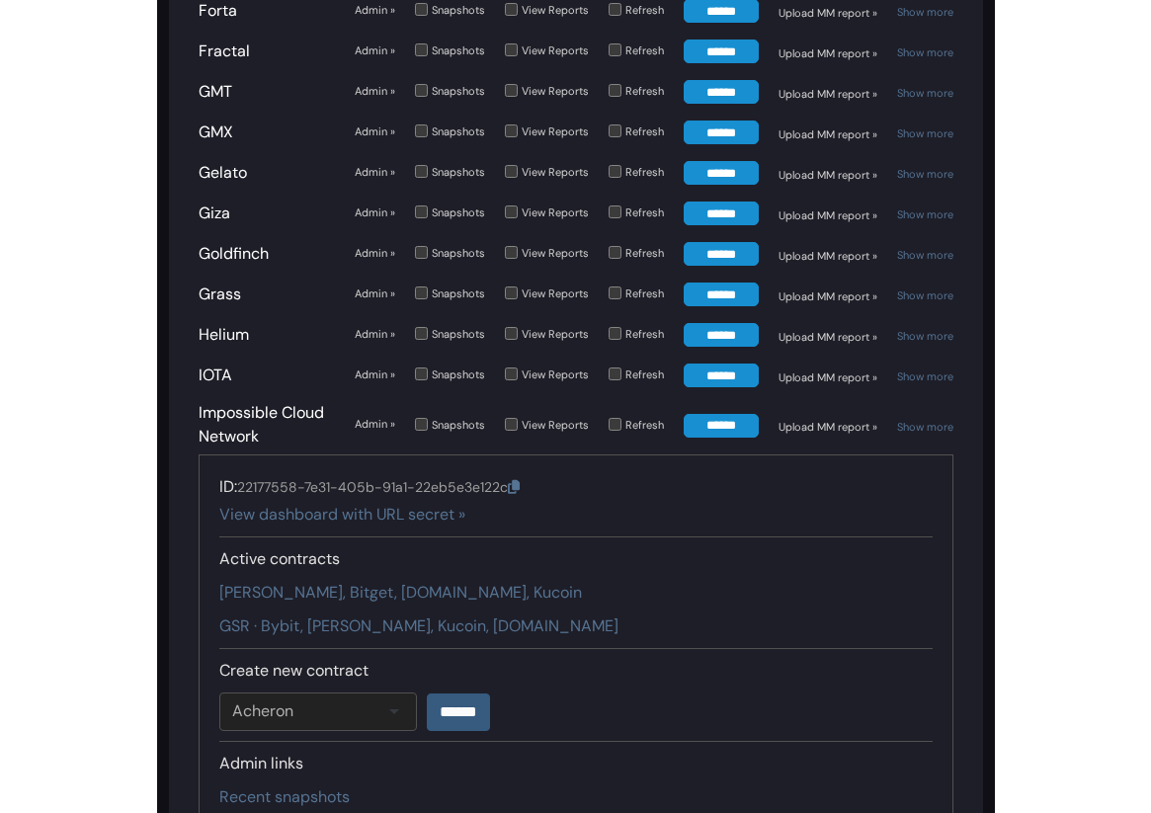
scroll to position [6204, 0]
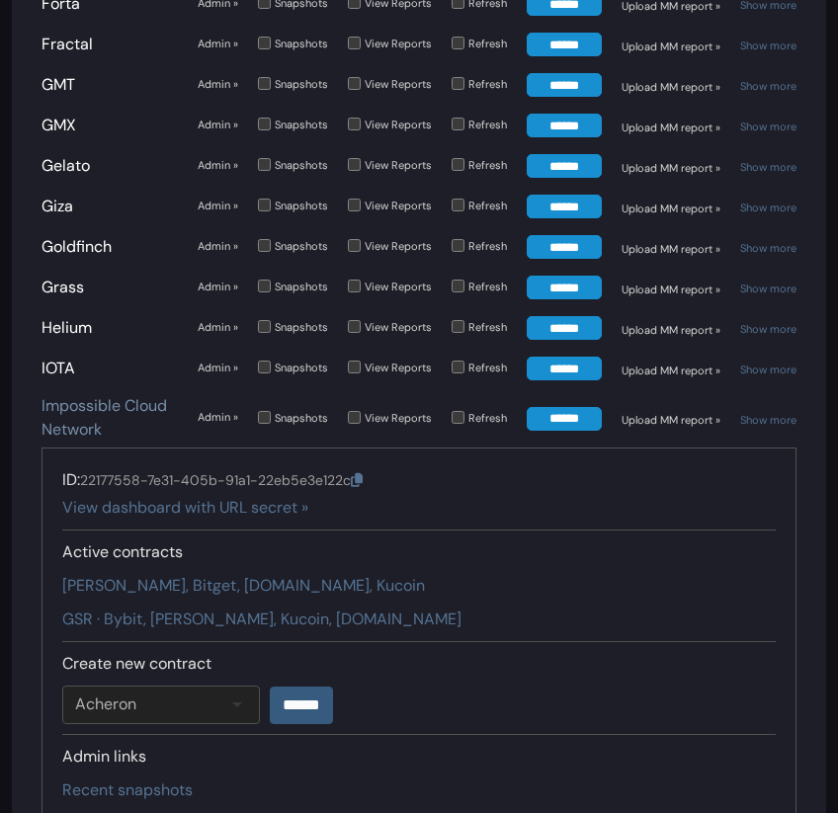
click at [93, 395] on link "Impossible Cloud Network" at bounding box center [103, 417] width 125 height 44
click at [166, 575] on link "CyantArb · Bybit, Bitget, Gate.io, Kucoin" at bounding box center [243, 585] width 362 height 21
click at [154, 608] on link "GSR · Bybit, Bitget, Kucoin, Gate.io" at bounding box center [261, 618] width 399 height 21
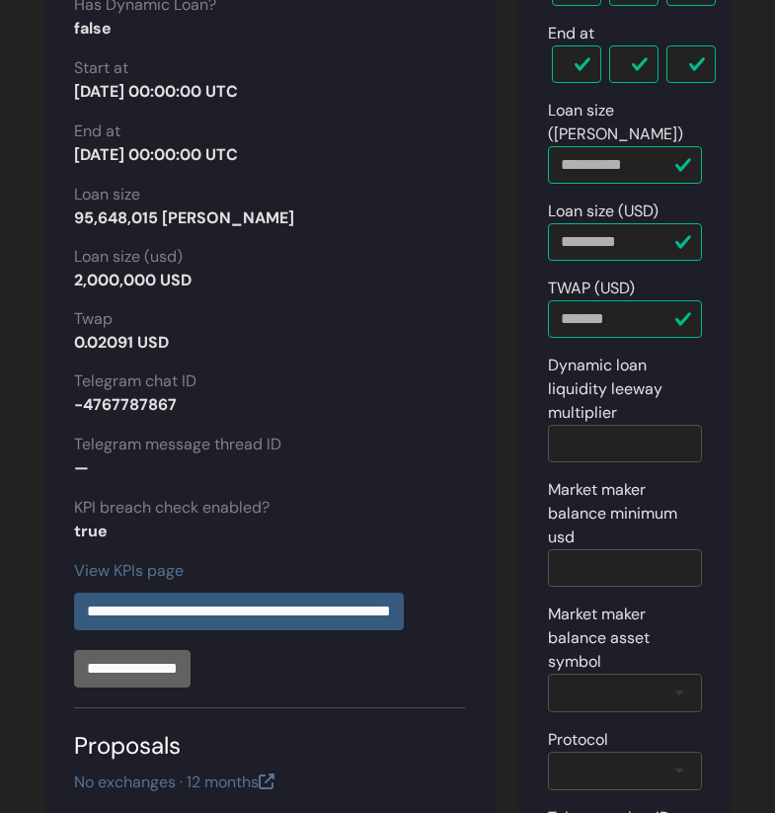
scroll to position [362, 0]
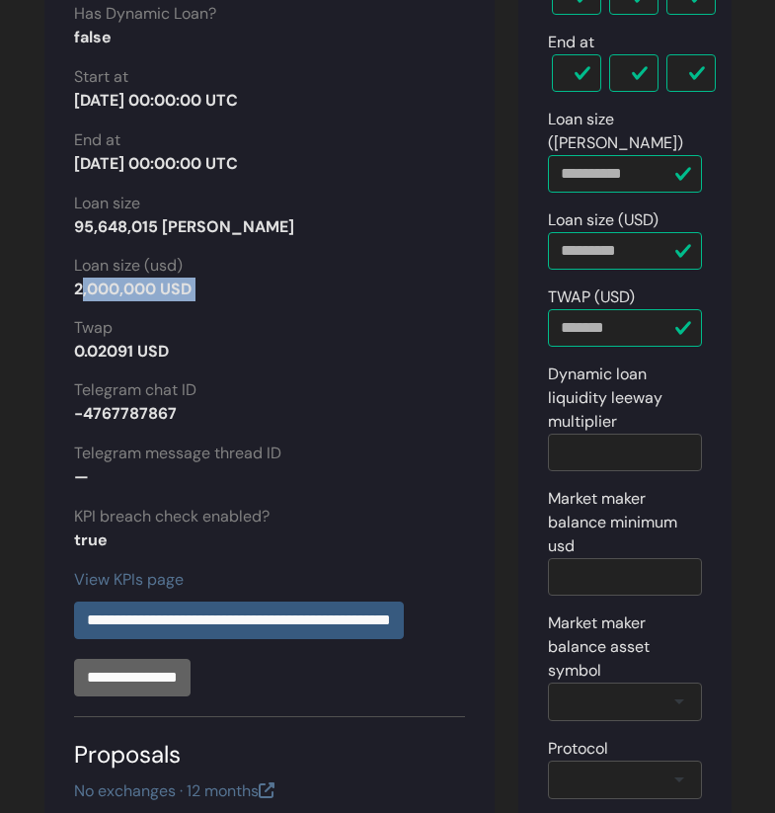
drag, startPoint x: 204, startPoint y: 302, endPoint x: 64, endPoint y: 280, distance: 142.1
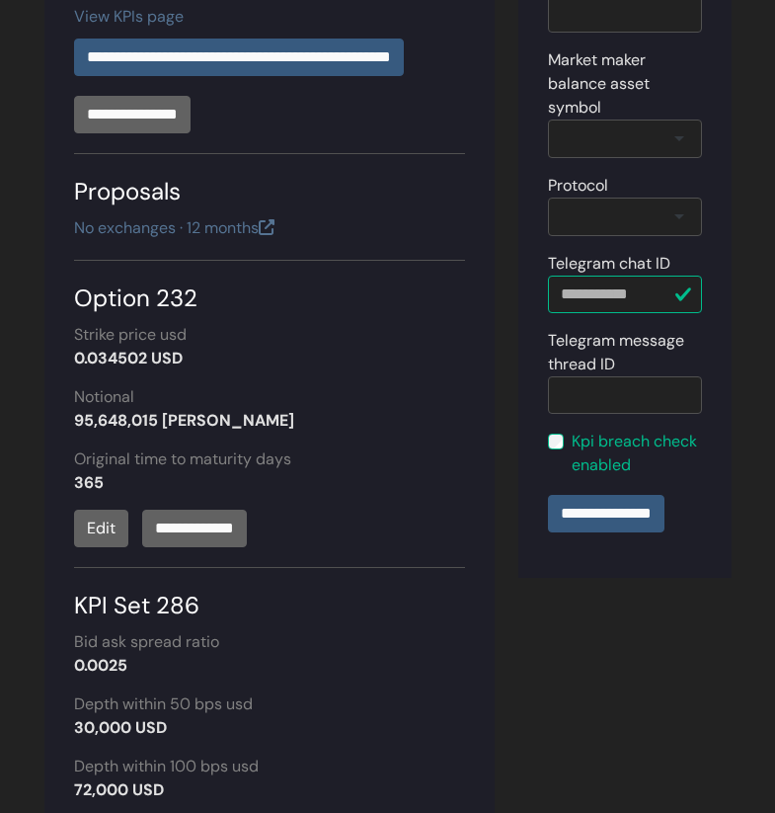
scroll to position [0, 0]
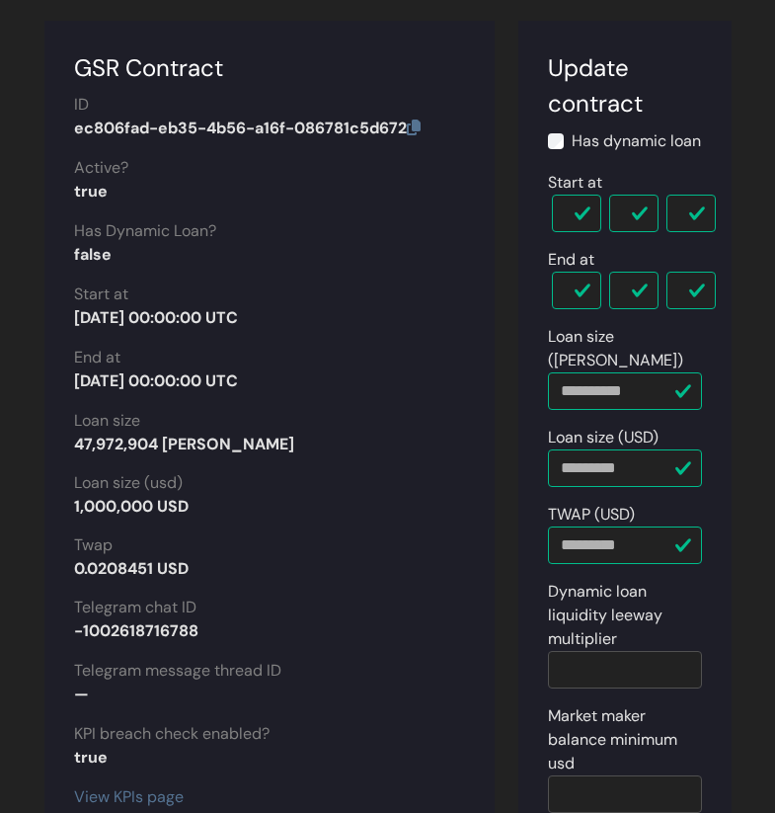
scroll to position [169, 0]
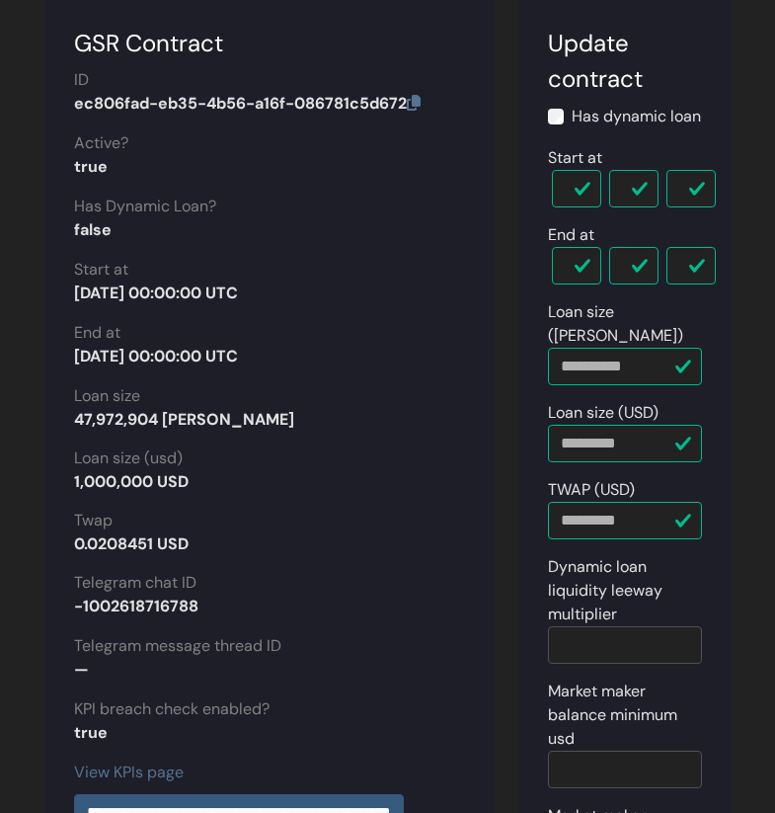
drag, startPoint x: 215, startPoint y: 478, endPoint x: 69, endPoint y: 475, distance: 146.2
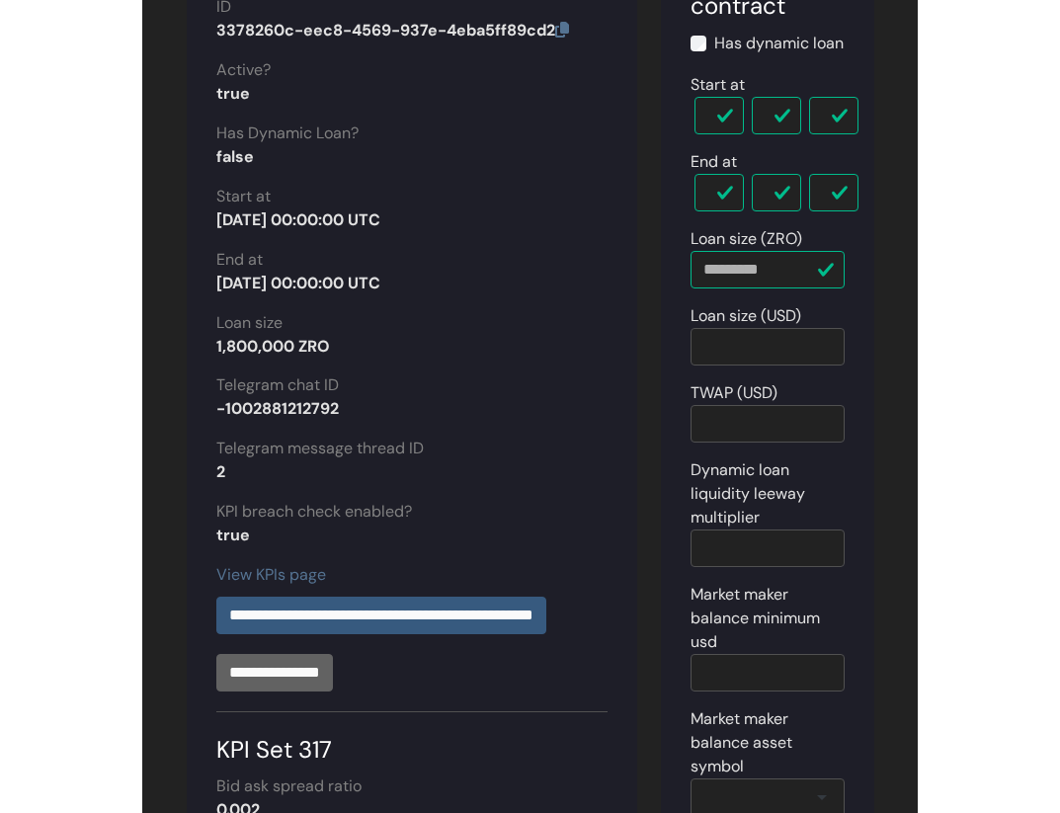
scroll to position [170, 0]
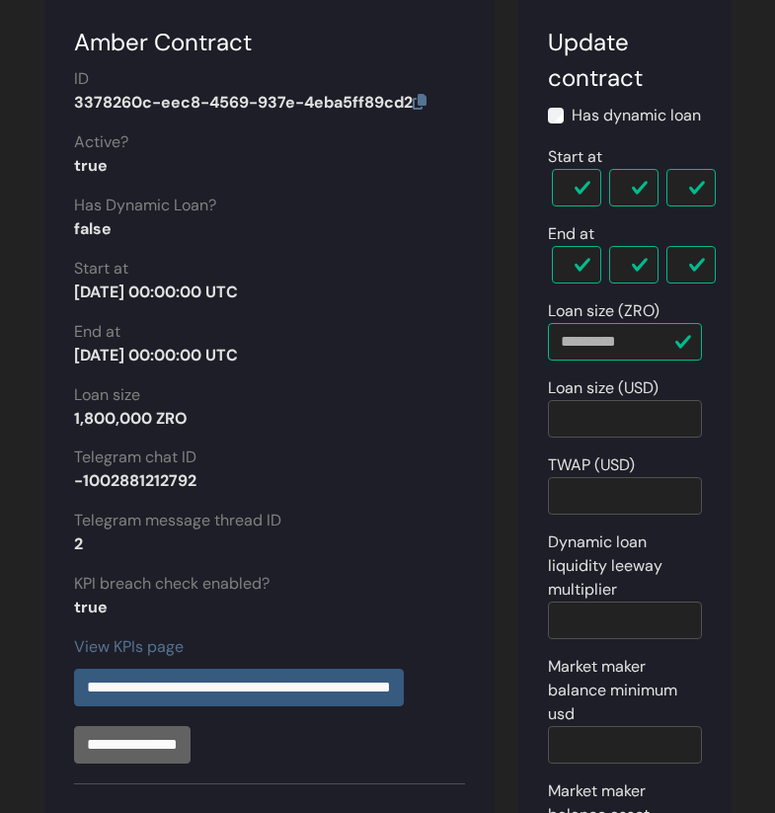
drag, startPoint x: 75, startPoint y: 417, endPoint x: 211, endPoint y: 414, distance: 136.3
click at [213, 415] on div "1,800,000 ZRO" at bounding box center [269, 419] width 391 height 24
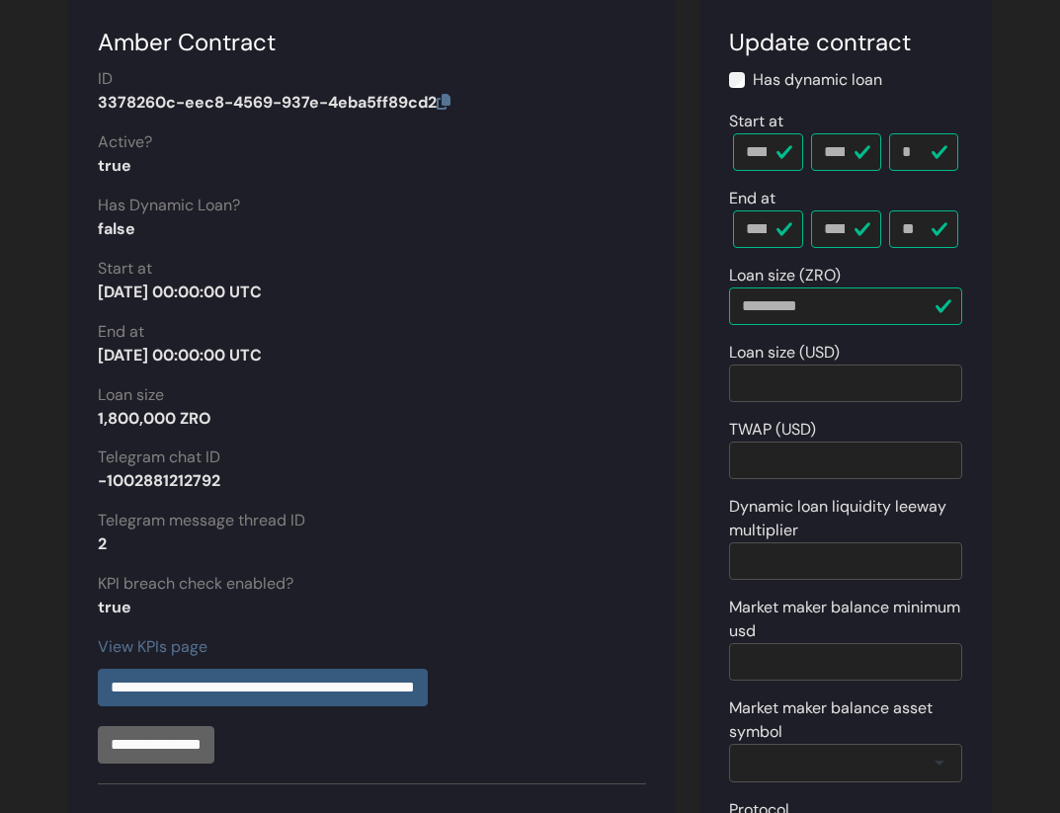
drag, startPoint x: 89, startPoint y: 422, endPoint x: 236, endPoint y: 420, distance: 147.2
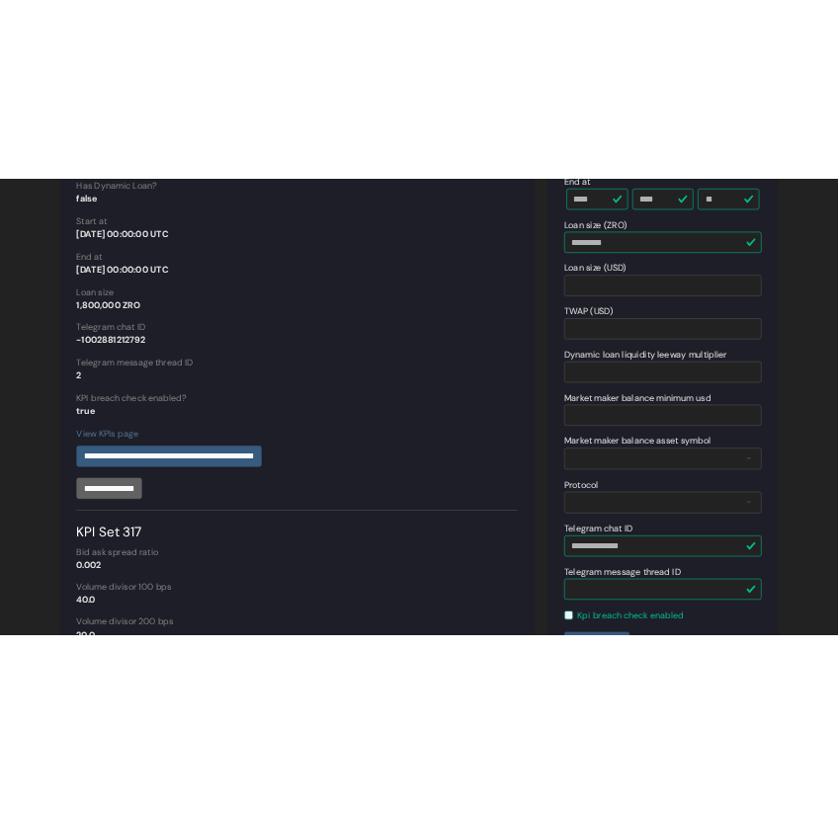
scroll to position [351, 0]
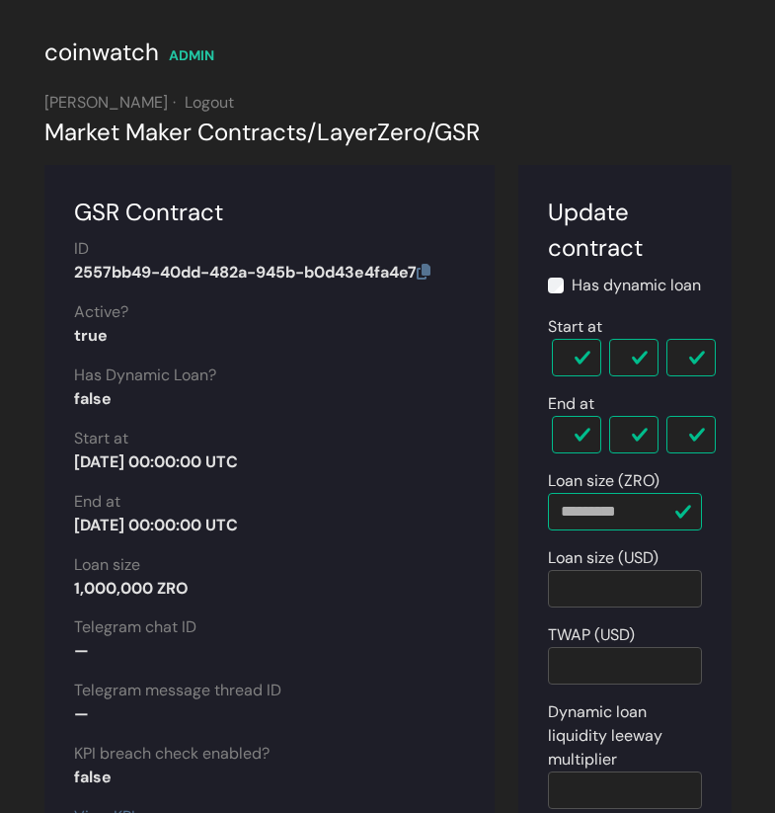
drag, startPoint x: 73, startPoint y: 586, endPoint x: 220, endPoint y: 586, distance: 147.2
click at [220, 586] on div "1,000,000 ZRO" at bounding box center [269, 589] width 391 height 24
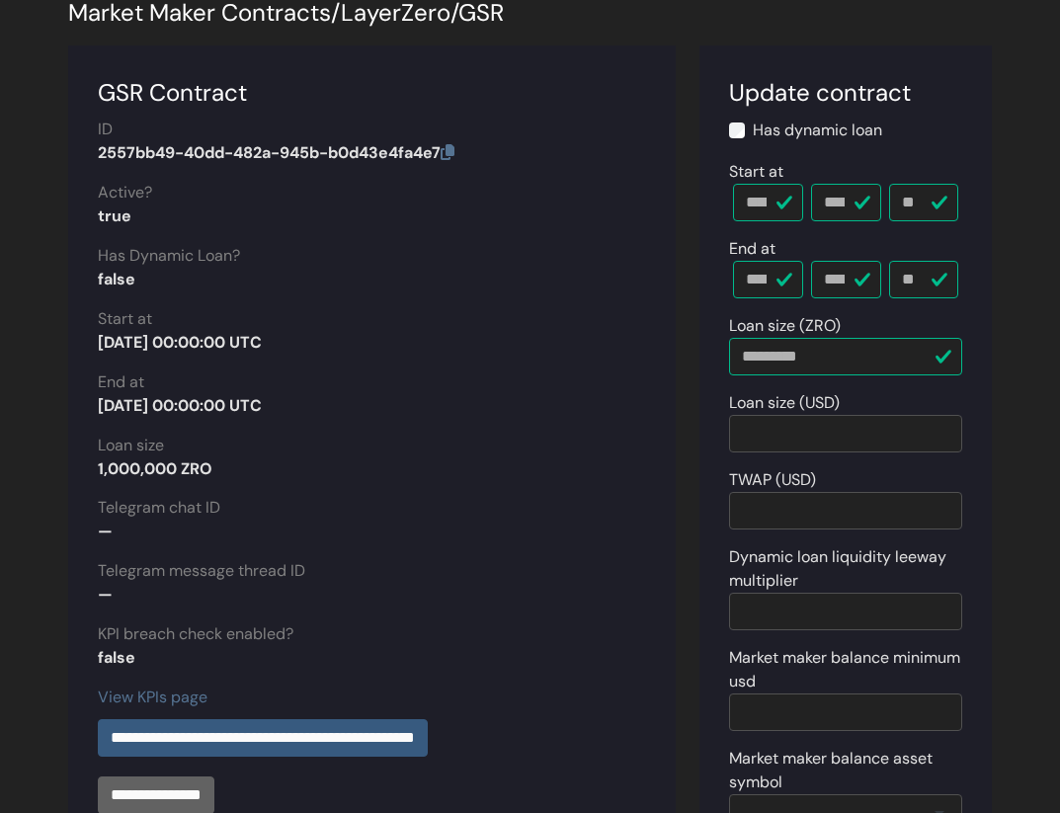
scroll to position [132, 0]
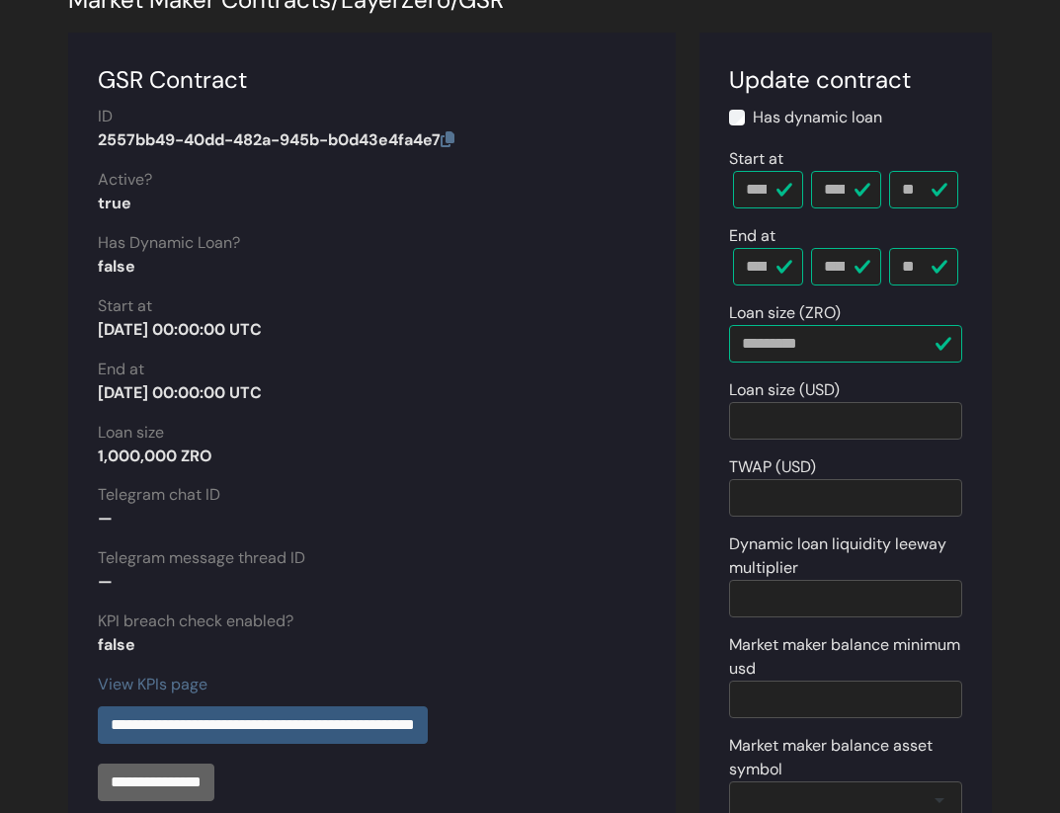
drag, startPoint x: 95, startPoint y: 455, endPoint x: 259, endPoint y: 454, distance: 164.0
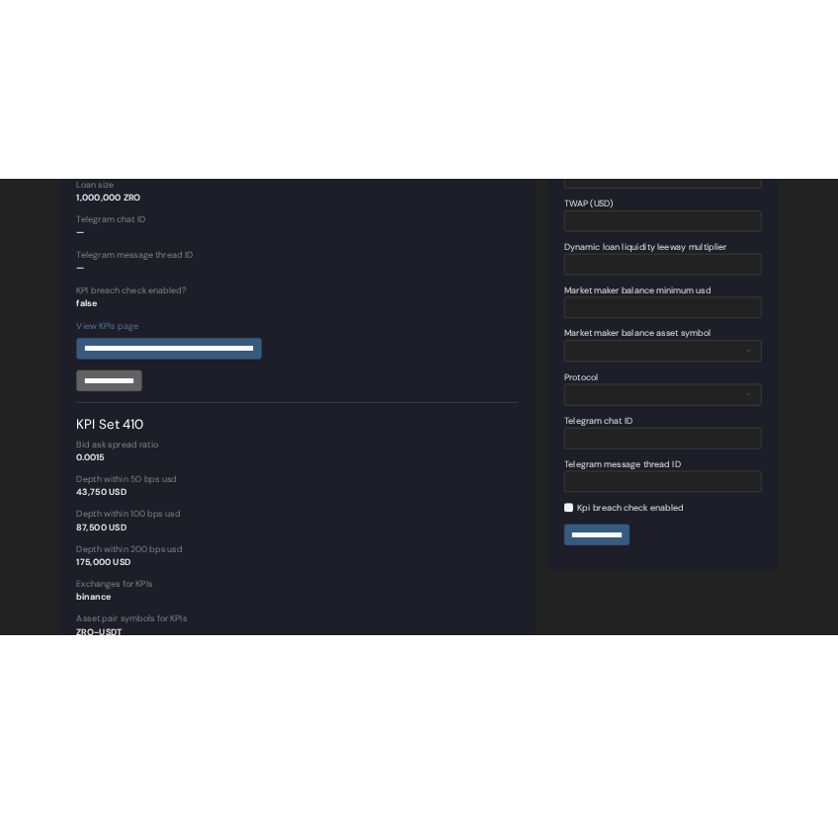
scroll to position [0, 0]
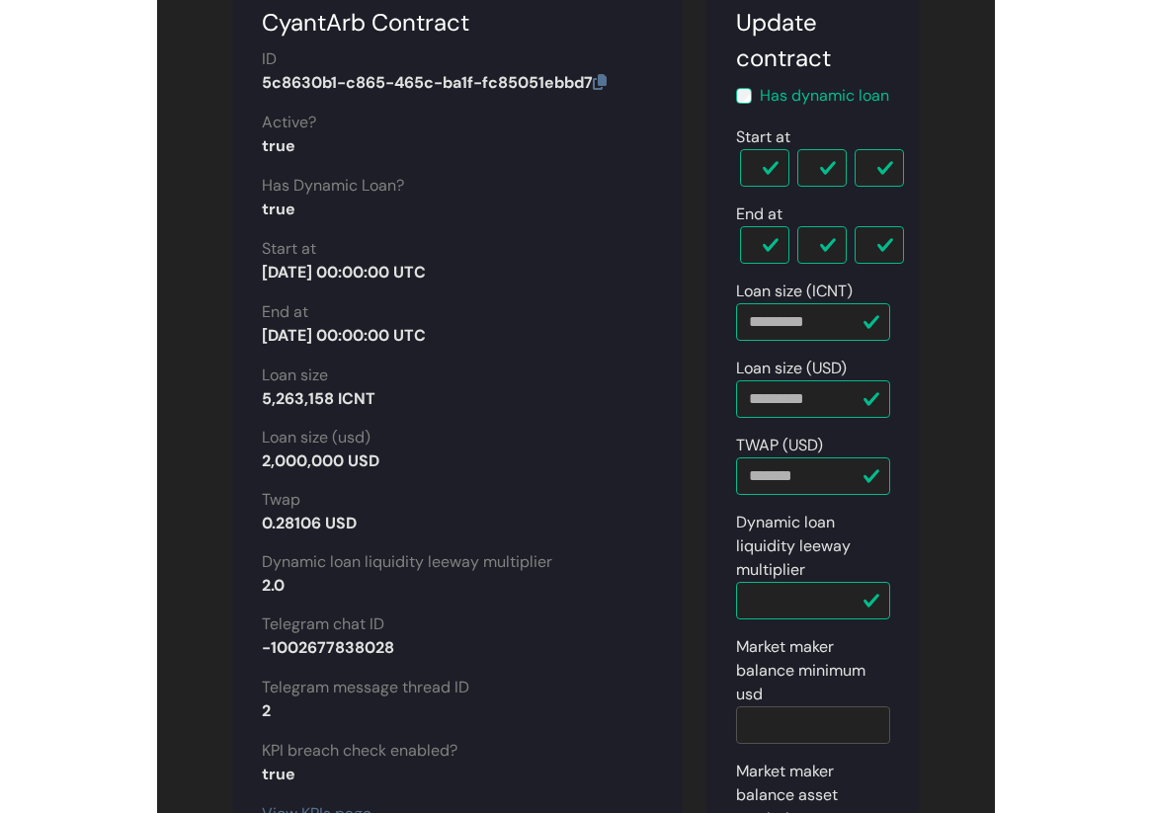
scroll to position [209, 0]
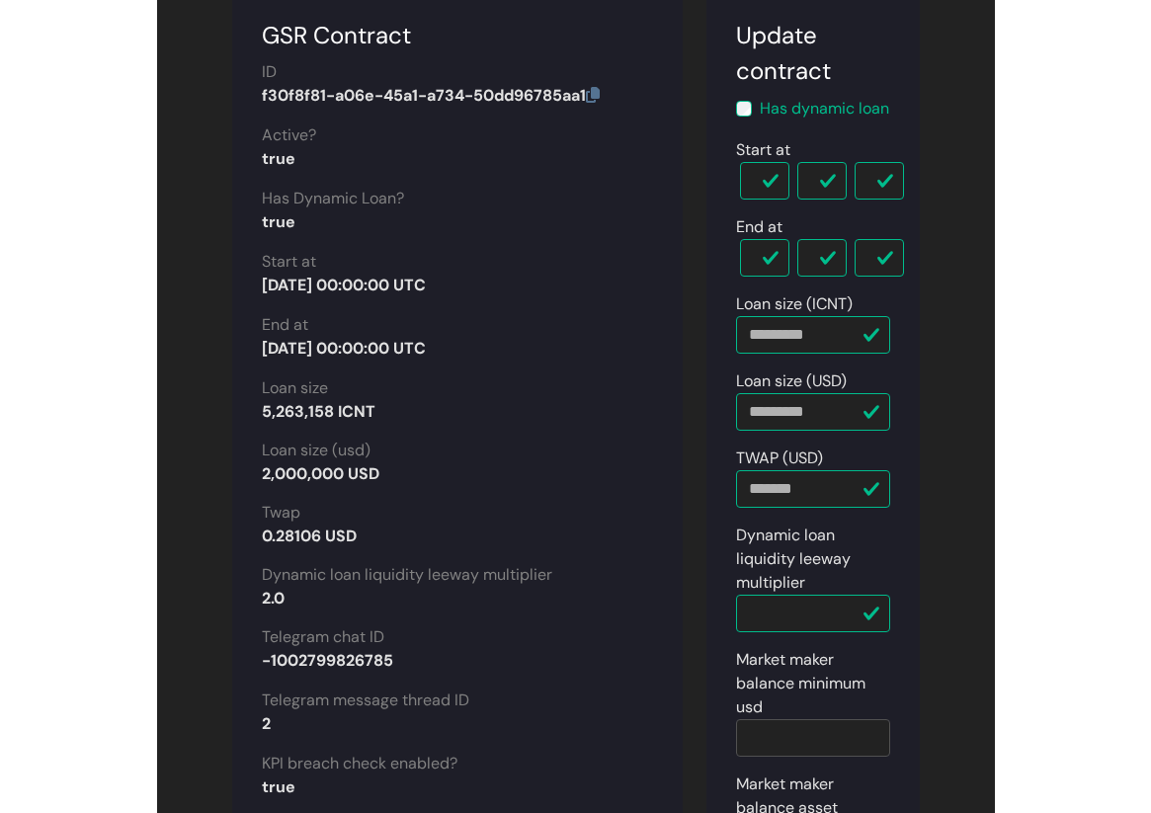
scroll to position [179, 0]
